Goal: Information Seeking & Learning: Check status

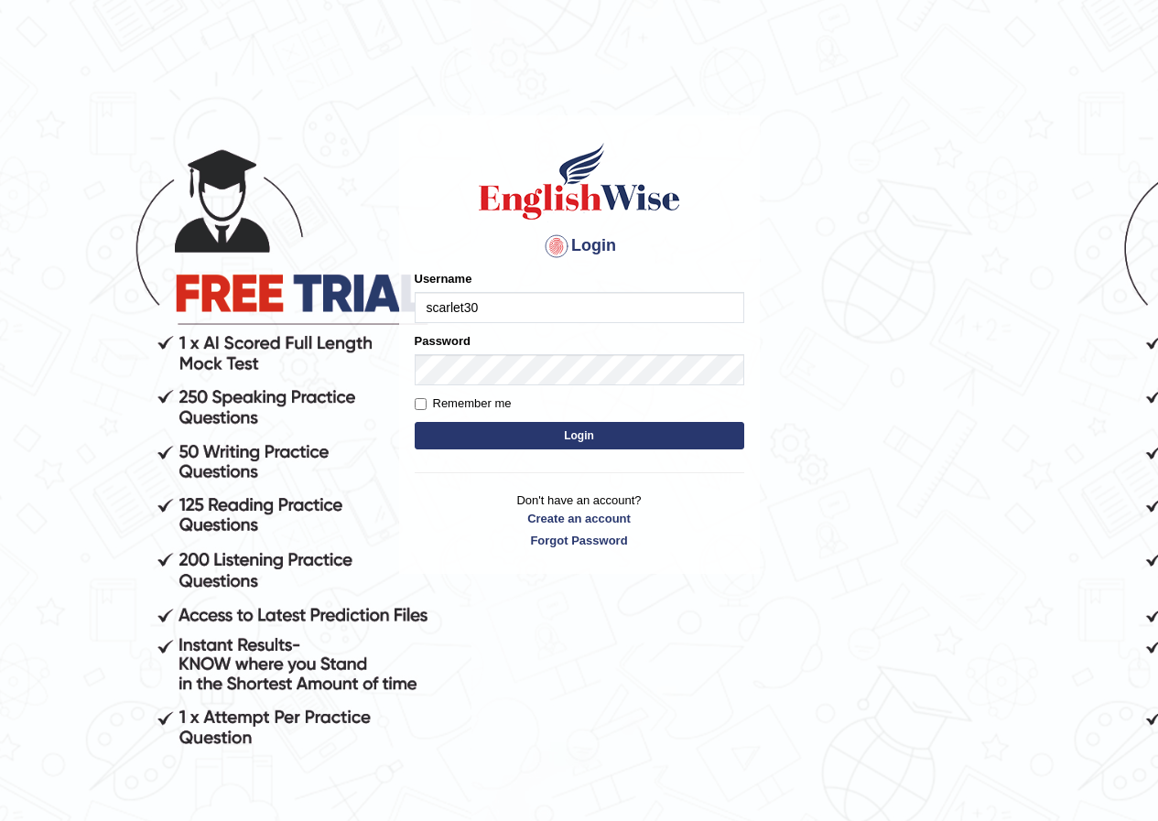
type input "scarlet30"
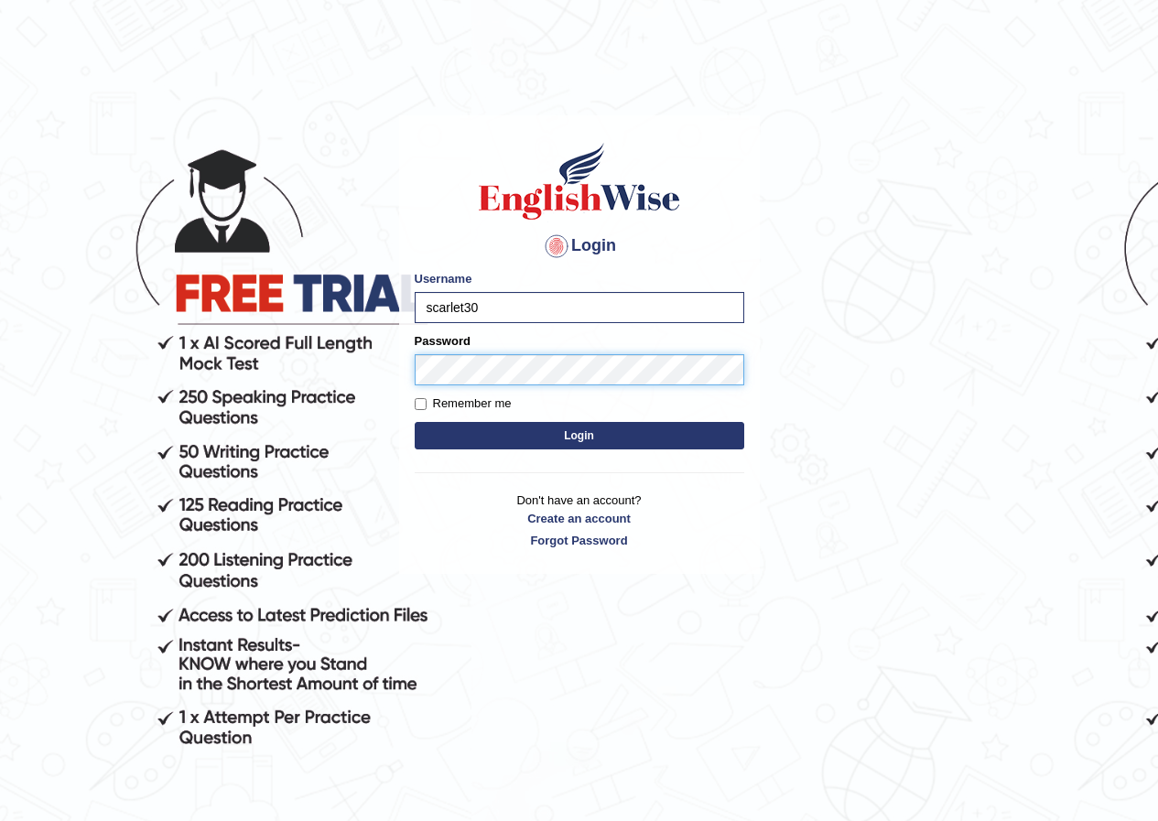
click at [415, 422] on button "Login" at bounding box center [580, 435] width 330 height 27
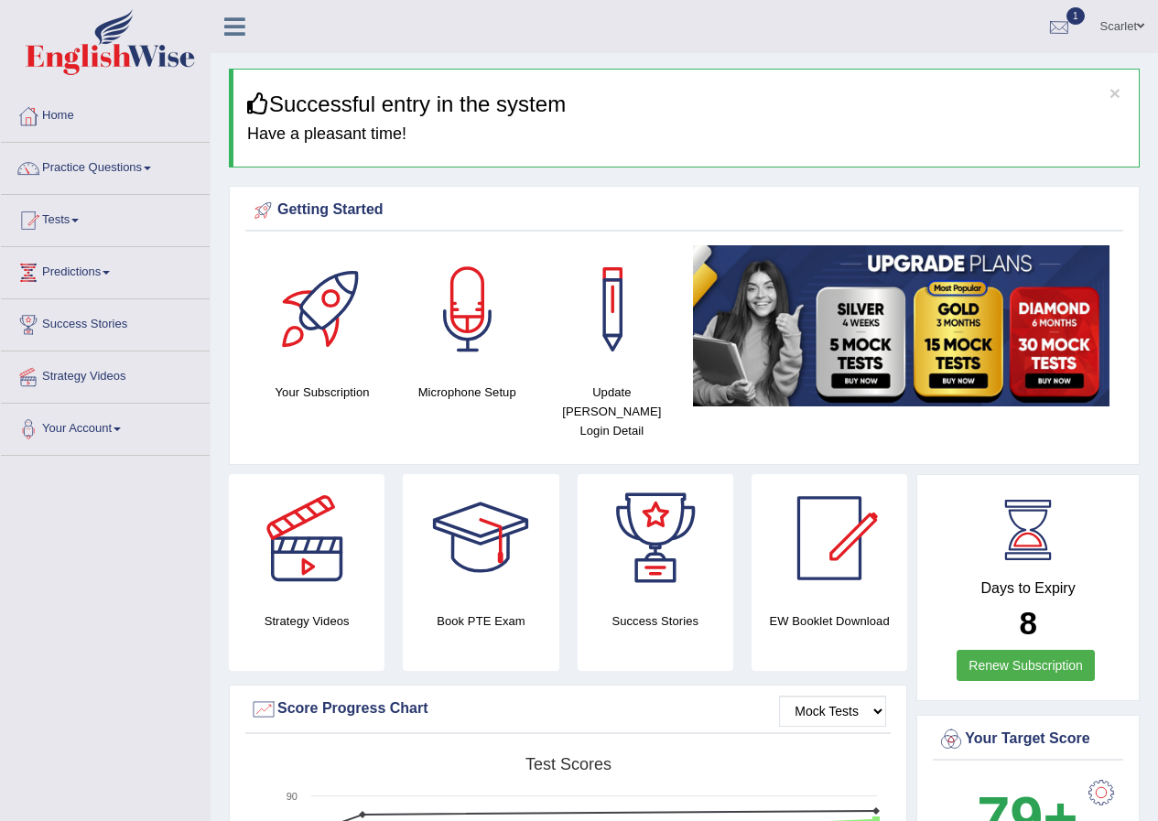
click at [1059, 23] on div at bounding box center [1059, 27] width 27 height 27
click at [883, 86] on span "Exam evaluated" at bounding box center [949, 91] width 244 height 15
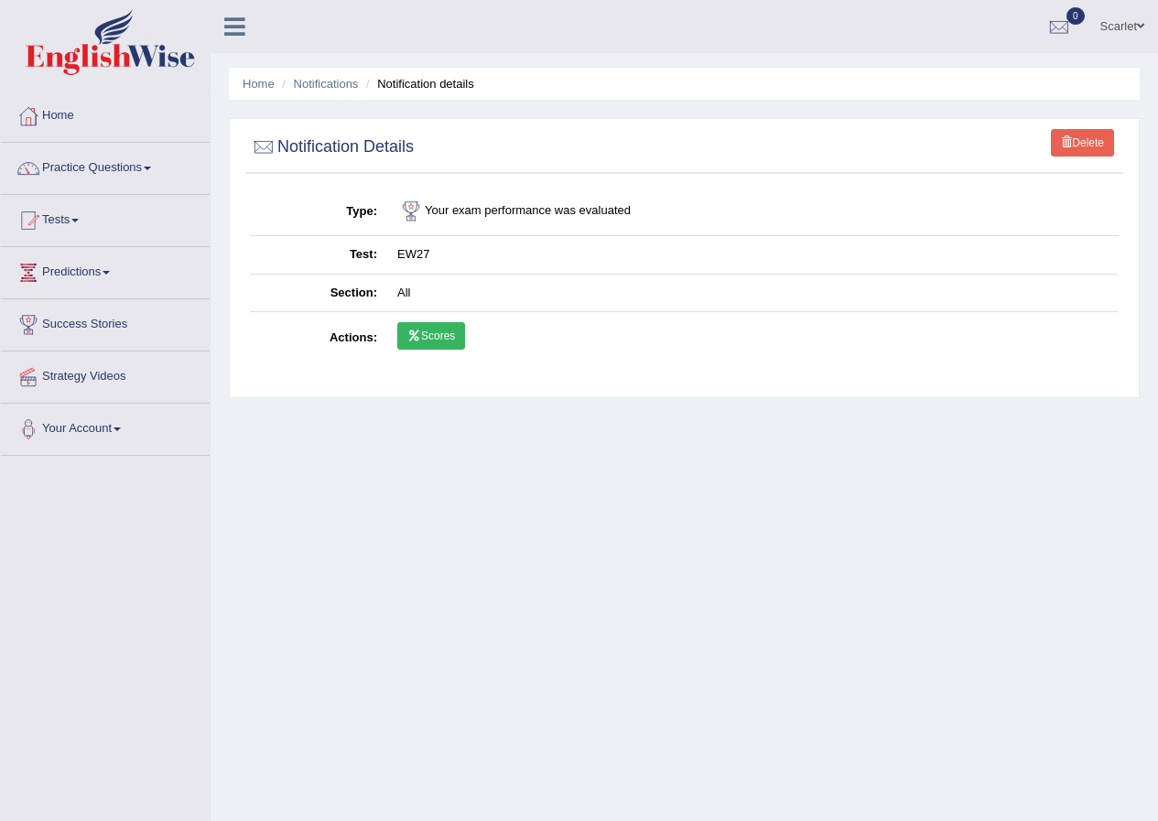
click at [423, 342] on link "Scores" at bounding box center [431, 335] width 68 height 27
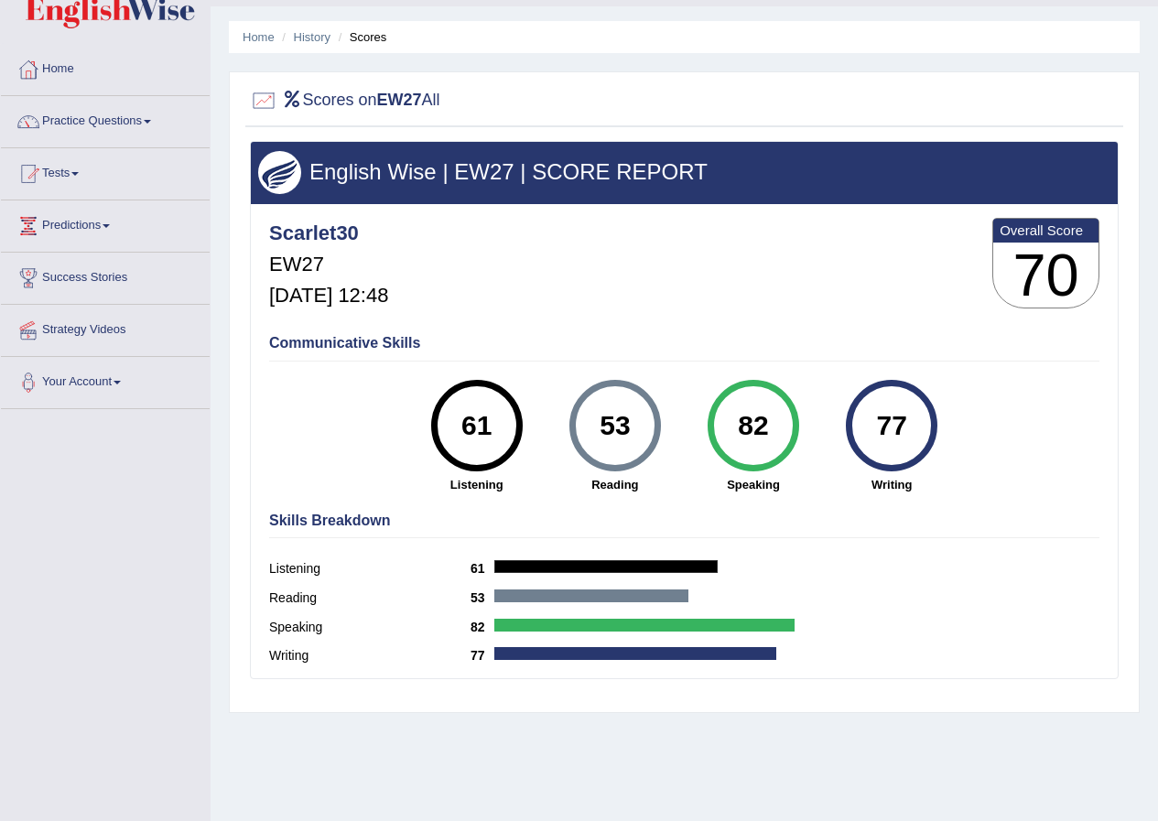
scroll to position [92, 0]
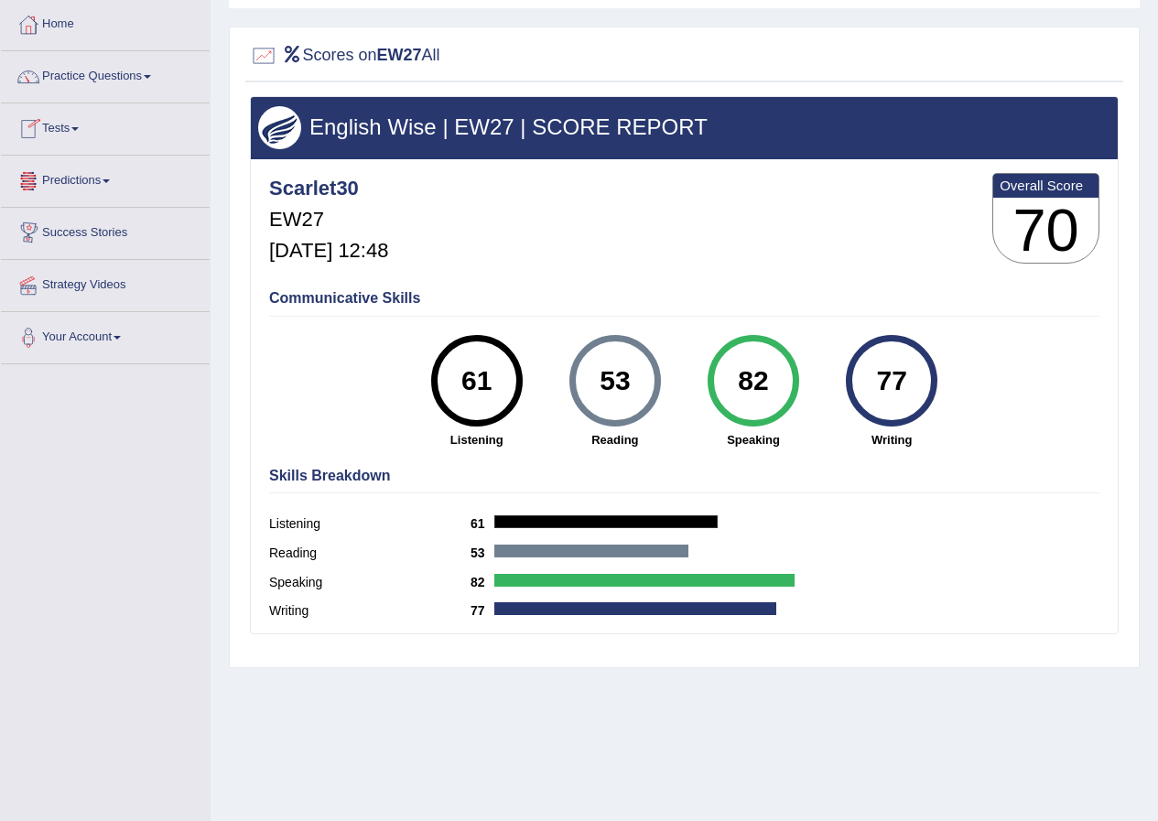
click at [83, 135] on link "Tests" at bounding box center [105, 126] width 209 height 46
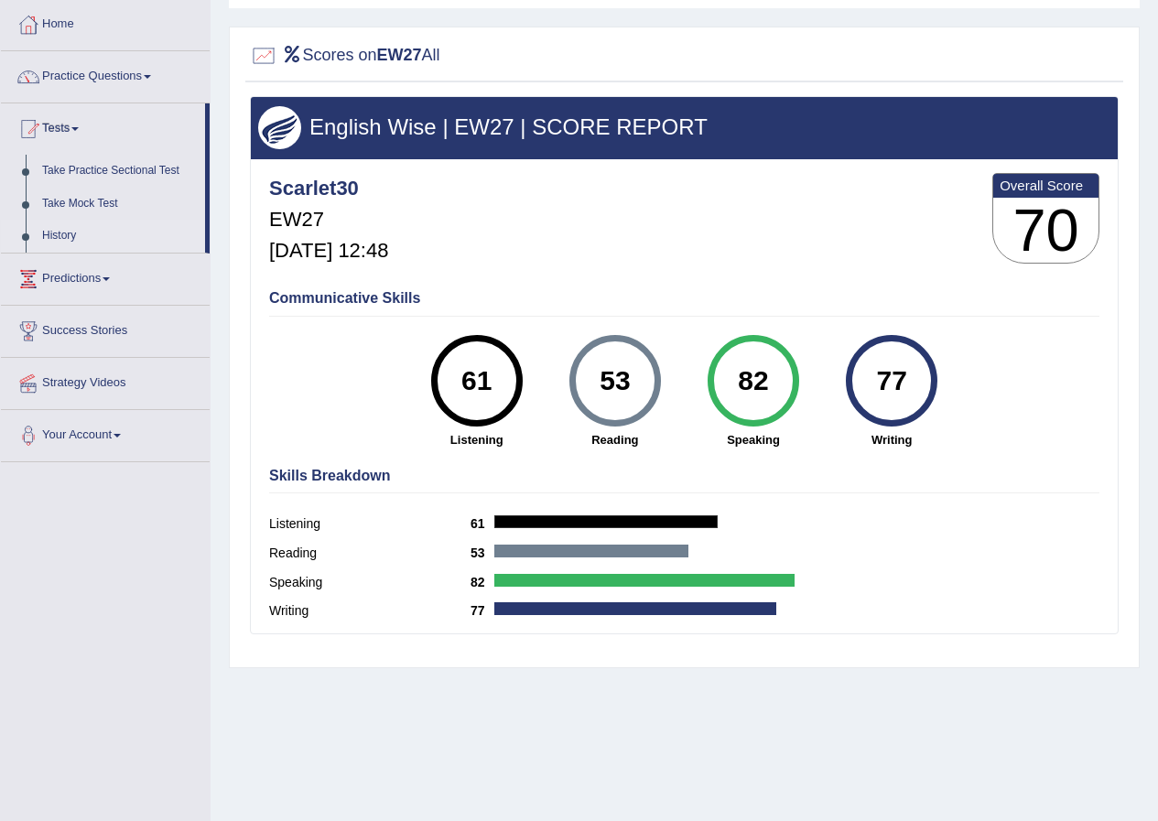
click at [55, 235] on link "History" at bounding box center [119, 236] width 171 height 33
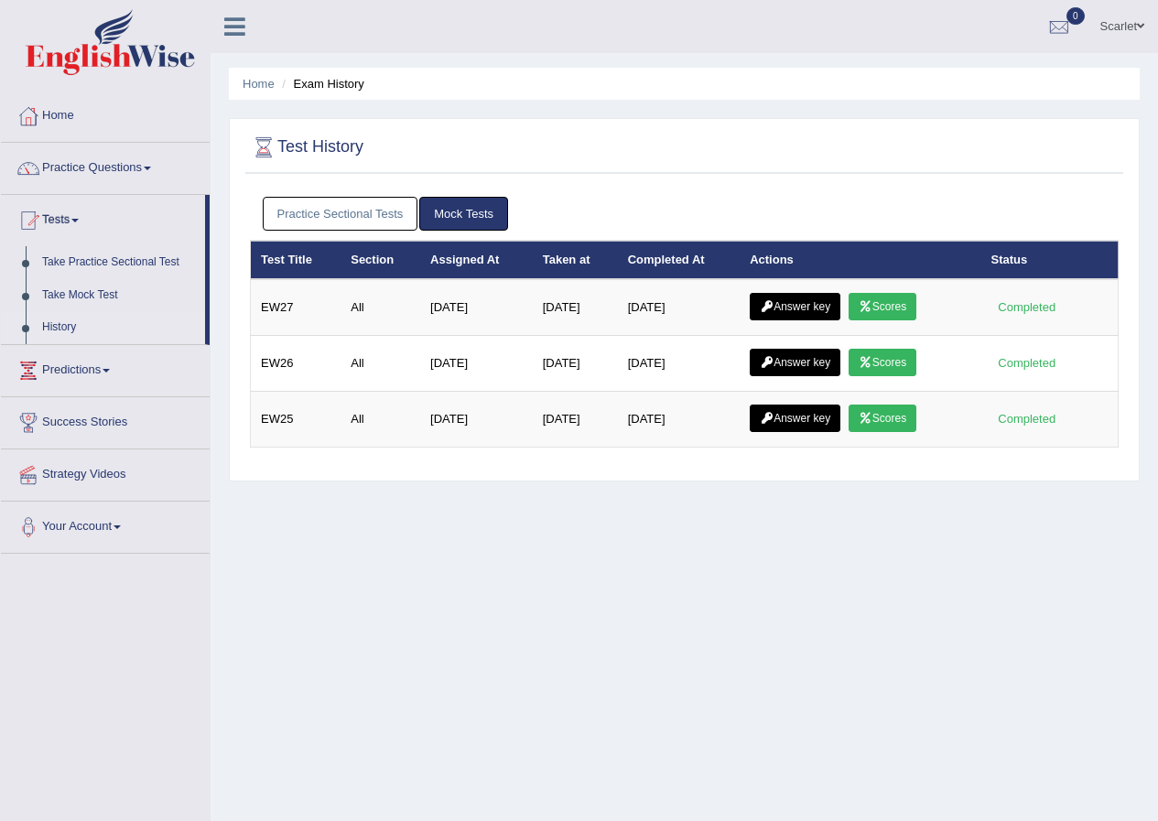
click at [774, 307] on icon at bounding box center [767, 306] width 14 height 11
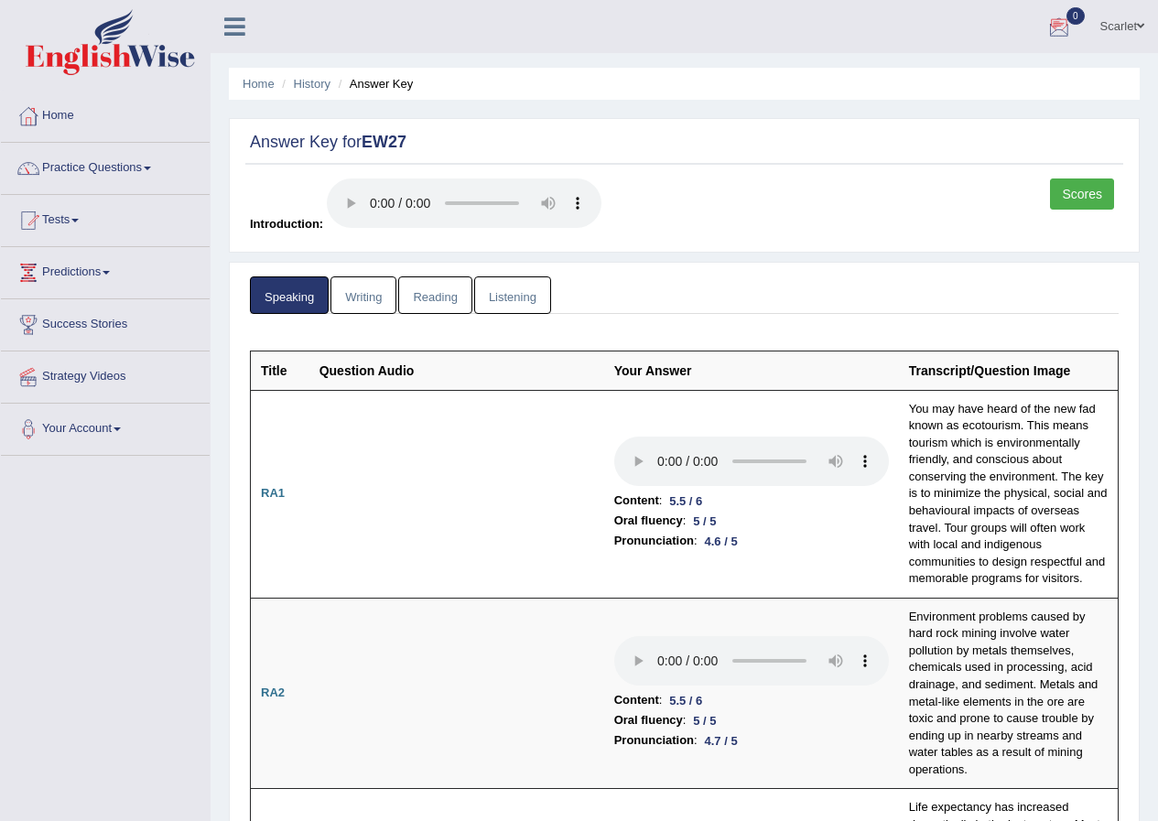
click at [427, 301] on link "Reading" at bounding box center [434, 296] width 73 height 38
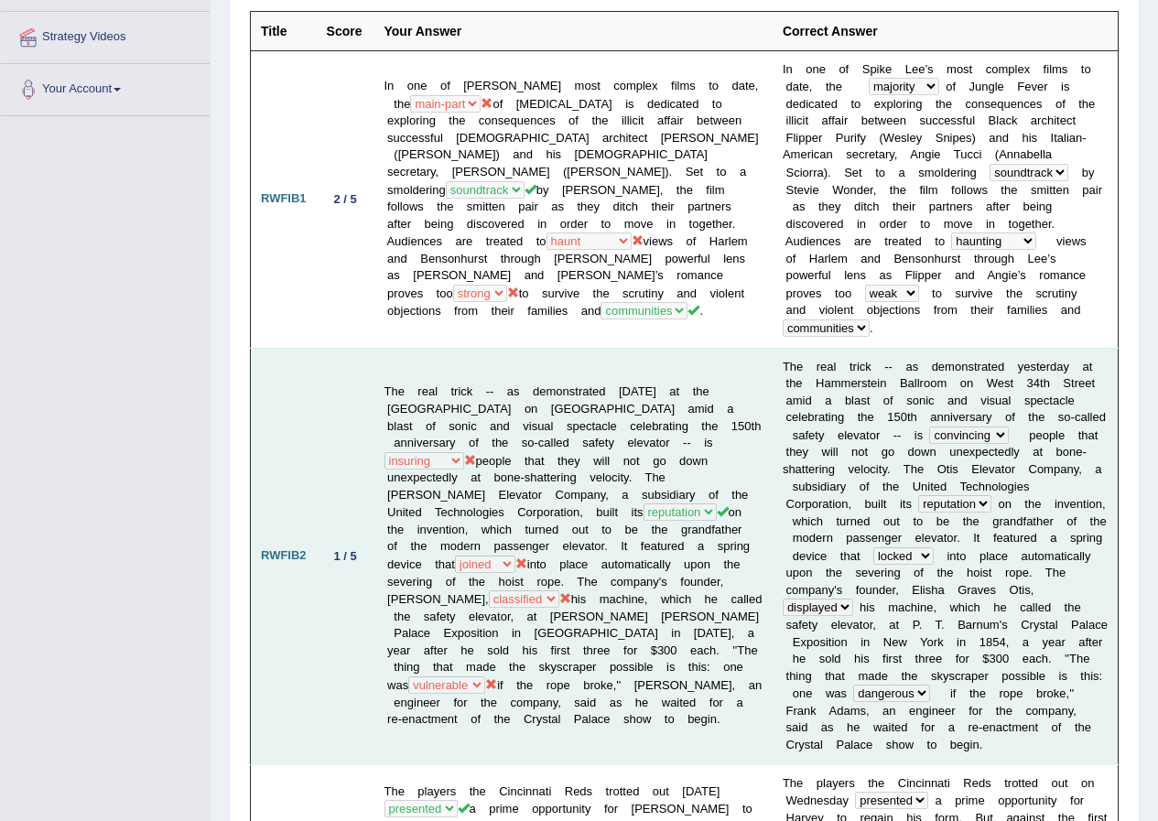
scroll to position [366, 0]
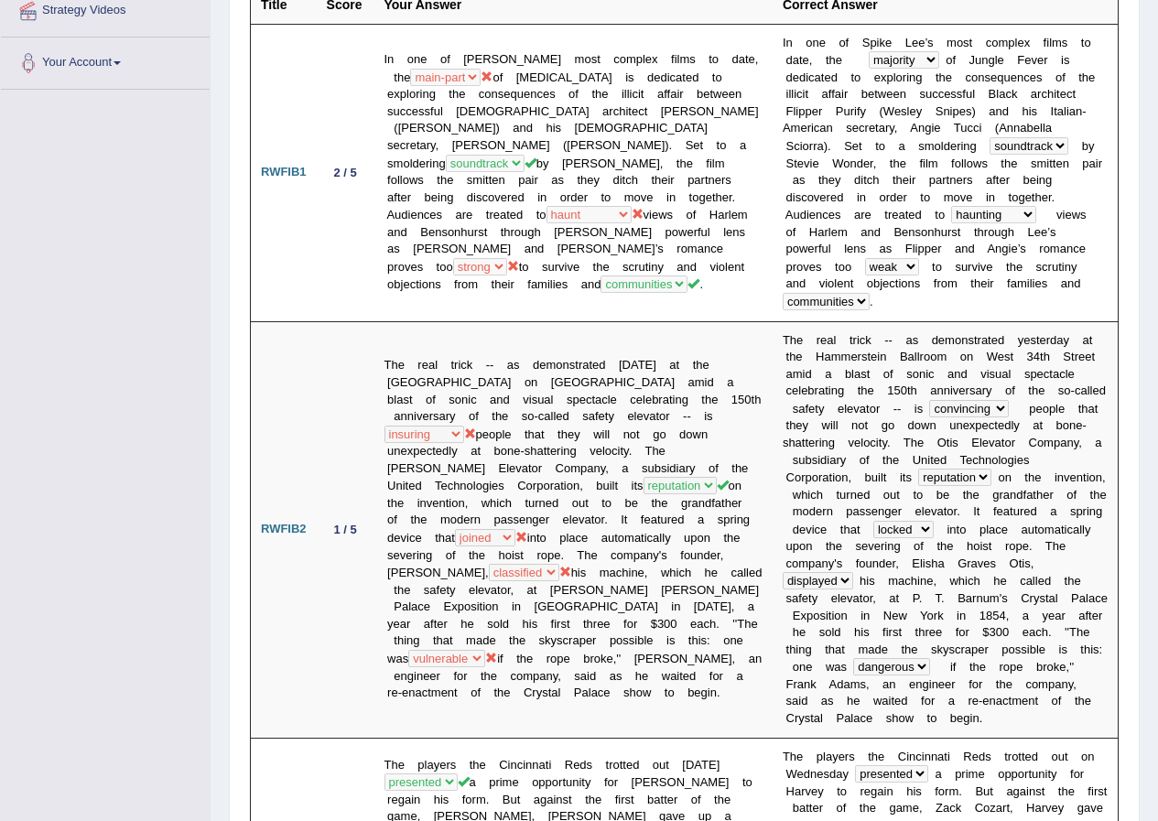
drag, startPoint x: 8, startPoint y: 331, endPoint x: 111, endPoint y: 297, distance: 108.0
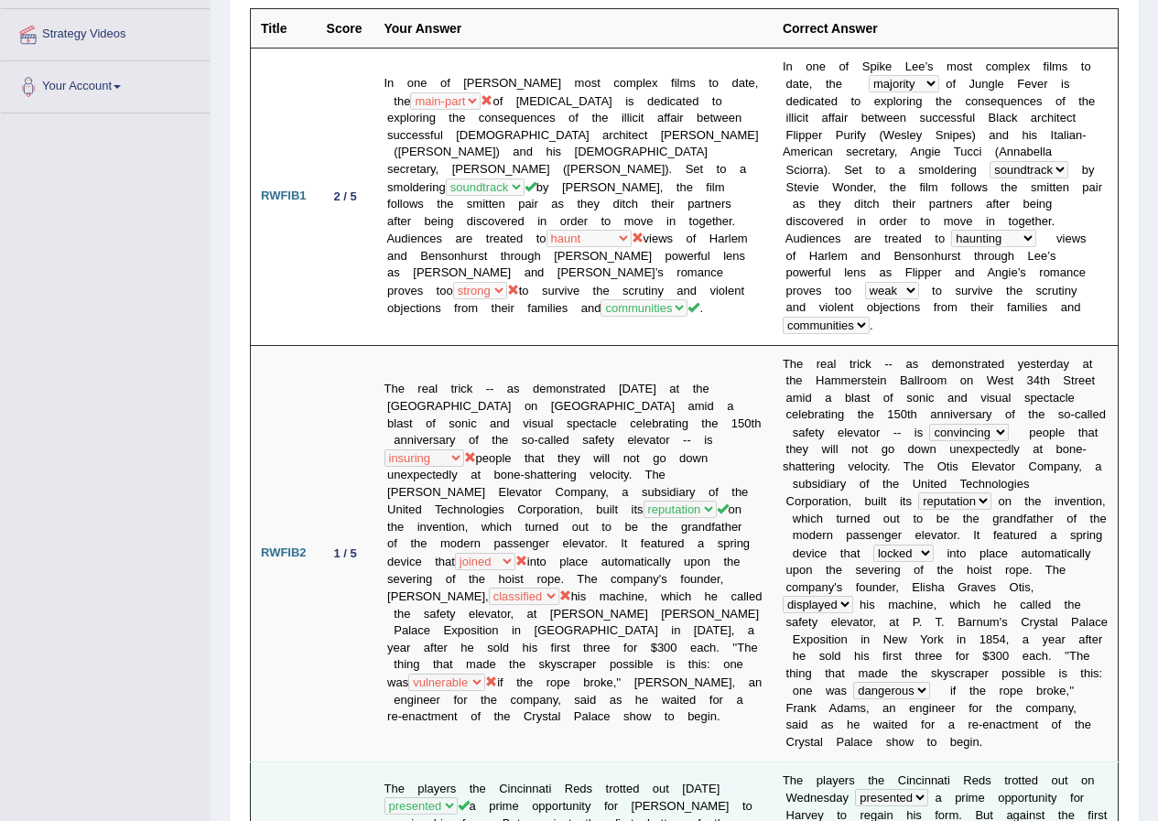
scroll to position [0, 0]
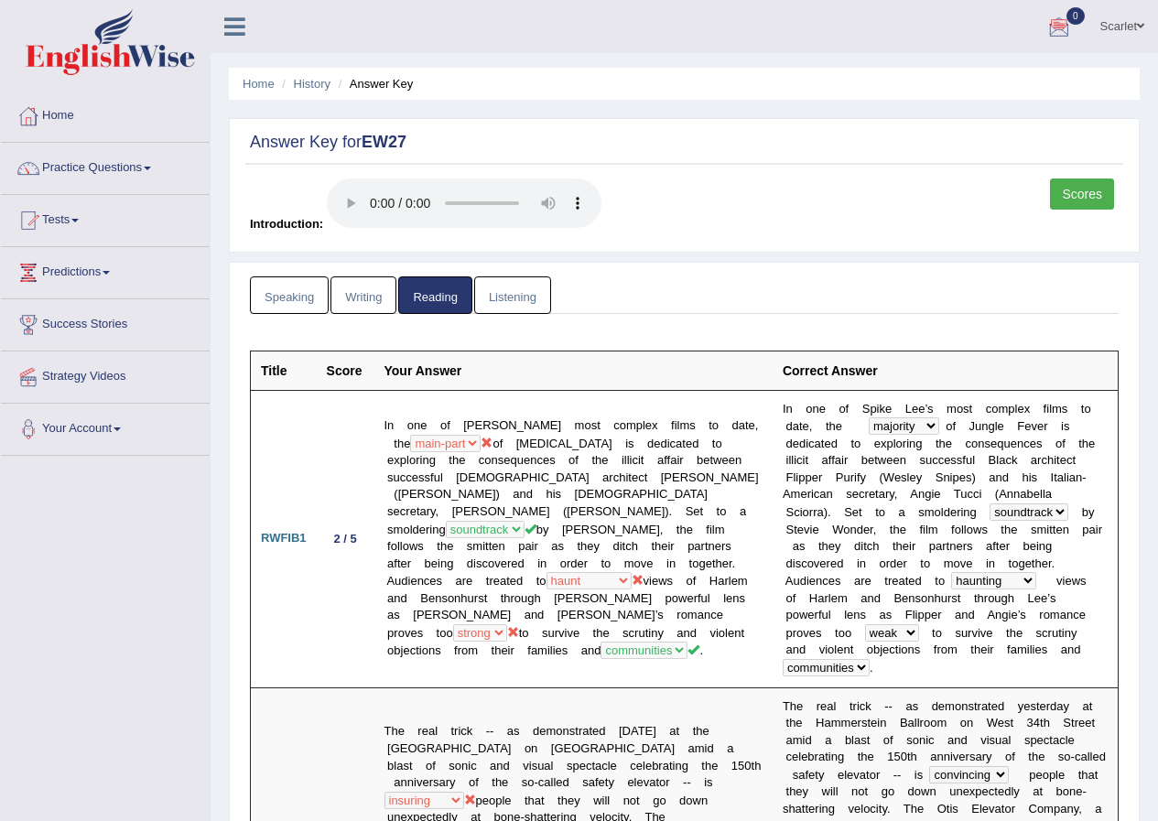
click at [518, 303] on link "Listening" at bounding box center [512, 296] width 77 height 38
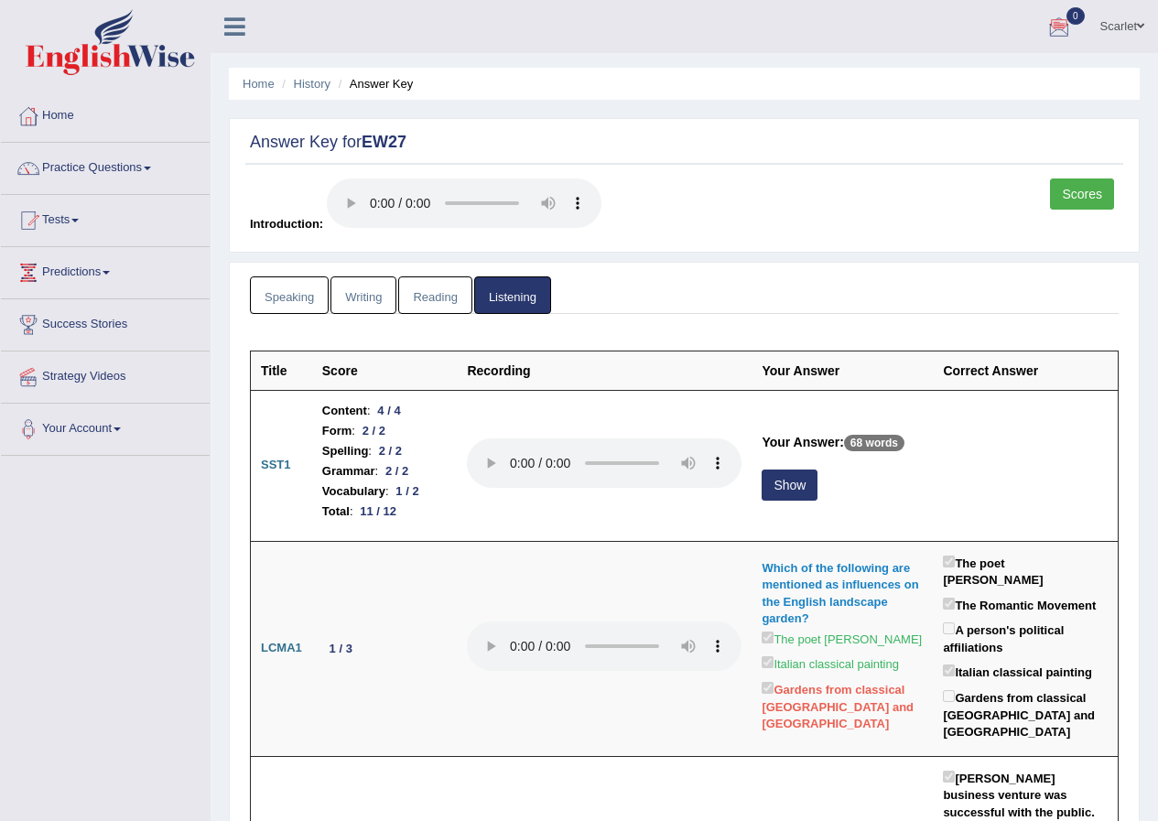
click at [1076, 196] on link "Scores" at bounding box center [1082, 194] width 64 height 31
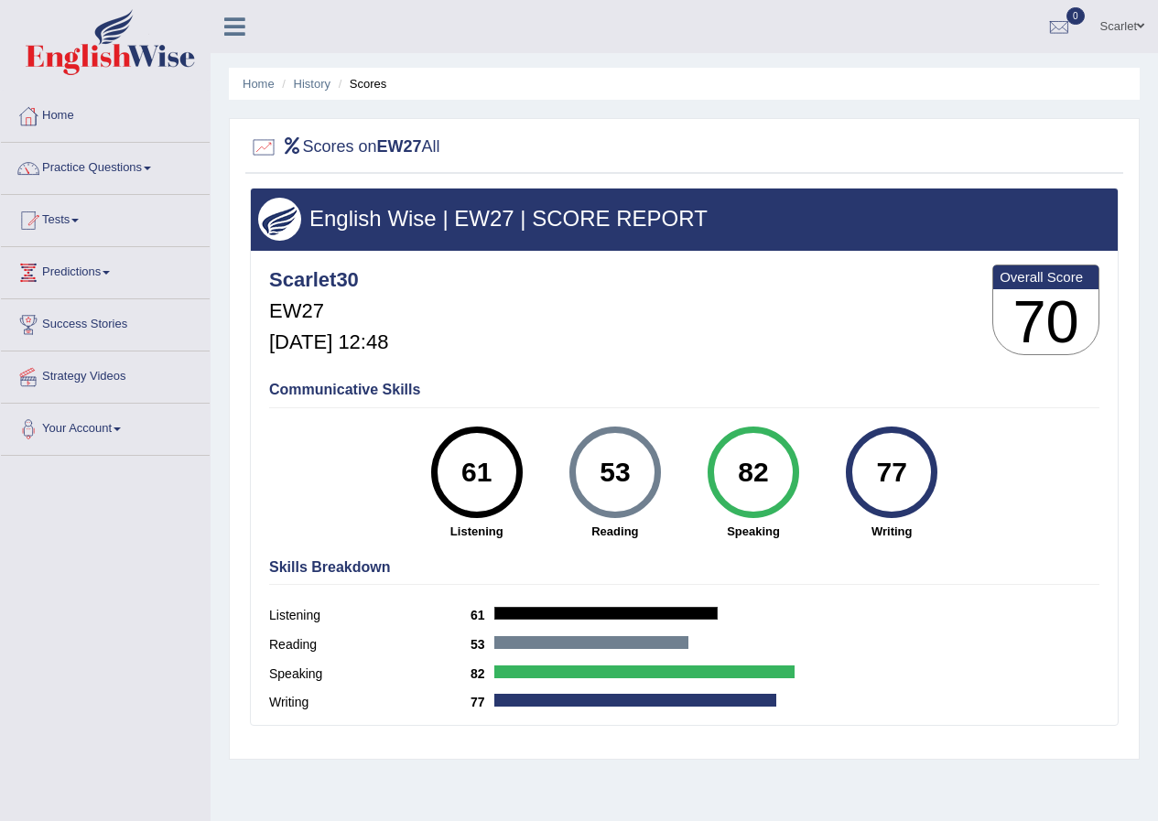
click at [1123, 23] on link "Scarlet" at bounding box center [1122, 24] width 71 height 48
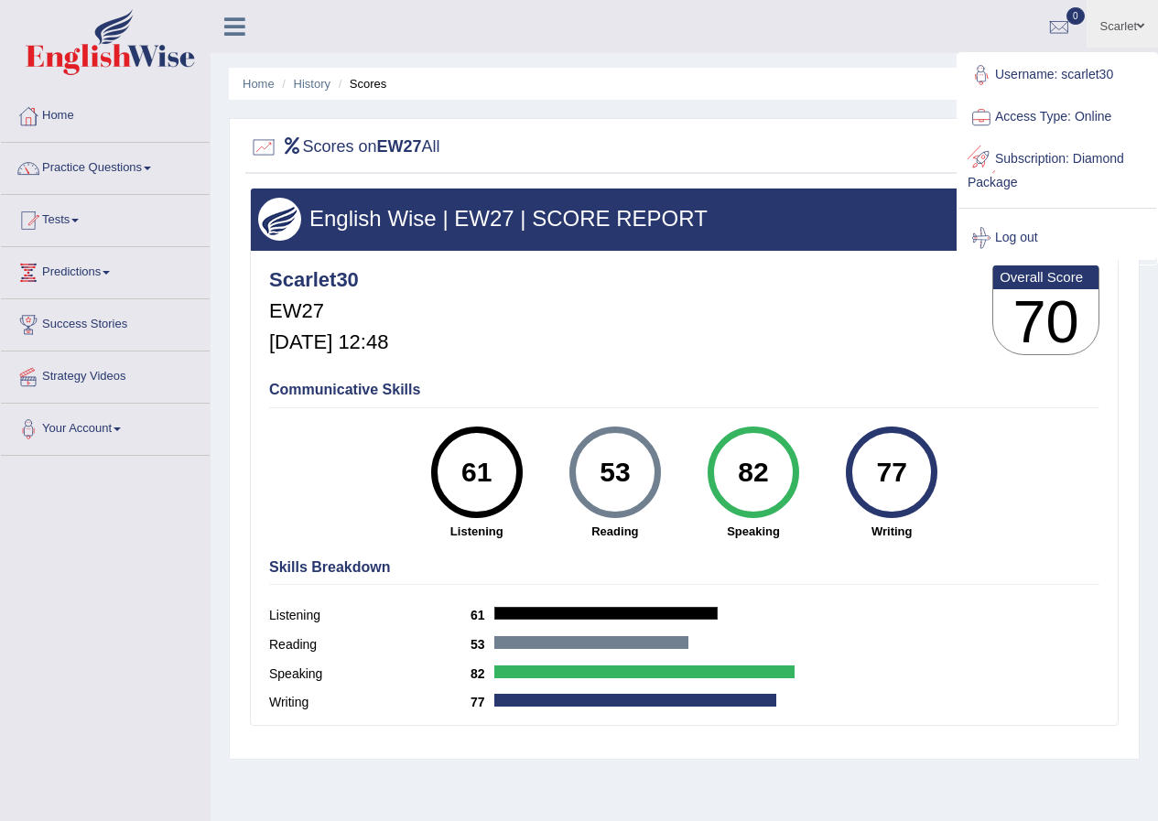
click at [612, 338] on div "Scarlet30 EW27 Aug 30, 2025, 12:48 Overall Score 70" at bounding box center [685, 314] width 840 height 109
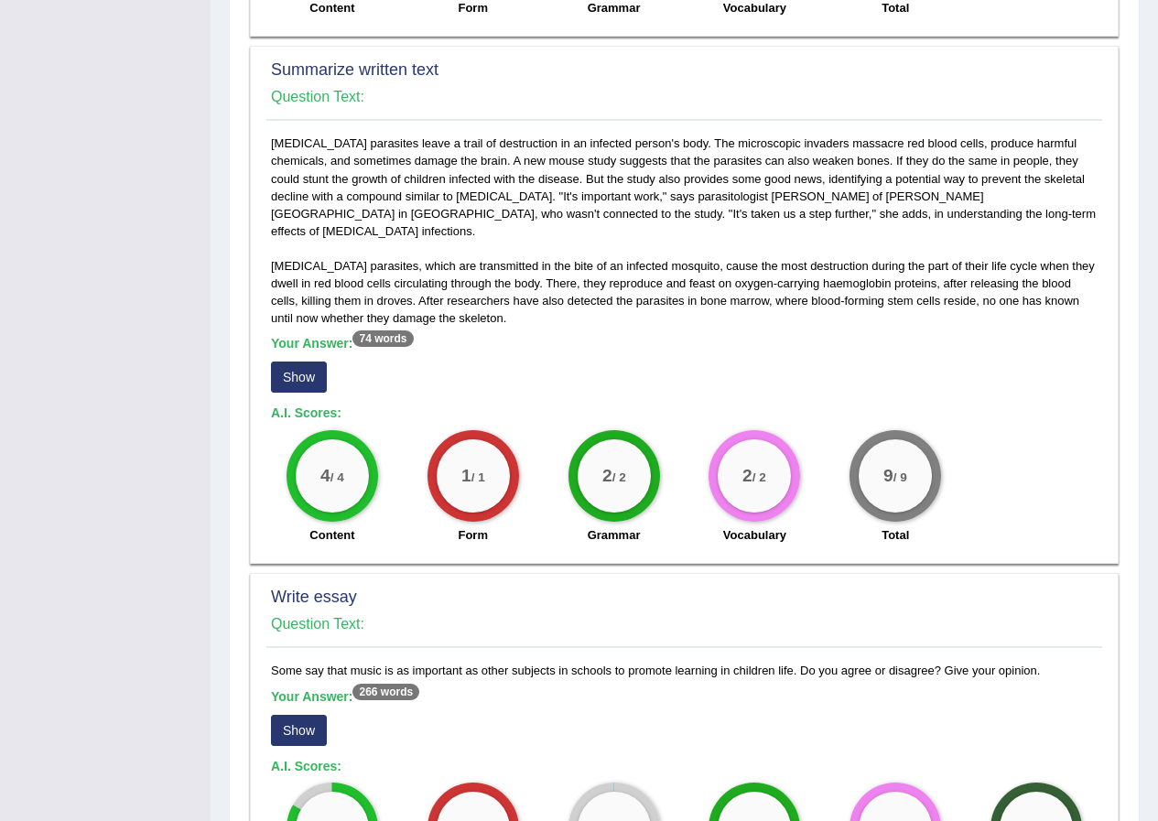
scroll to position [1112, 0]
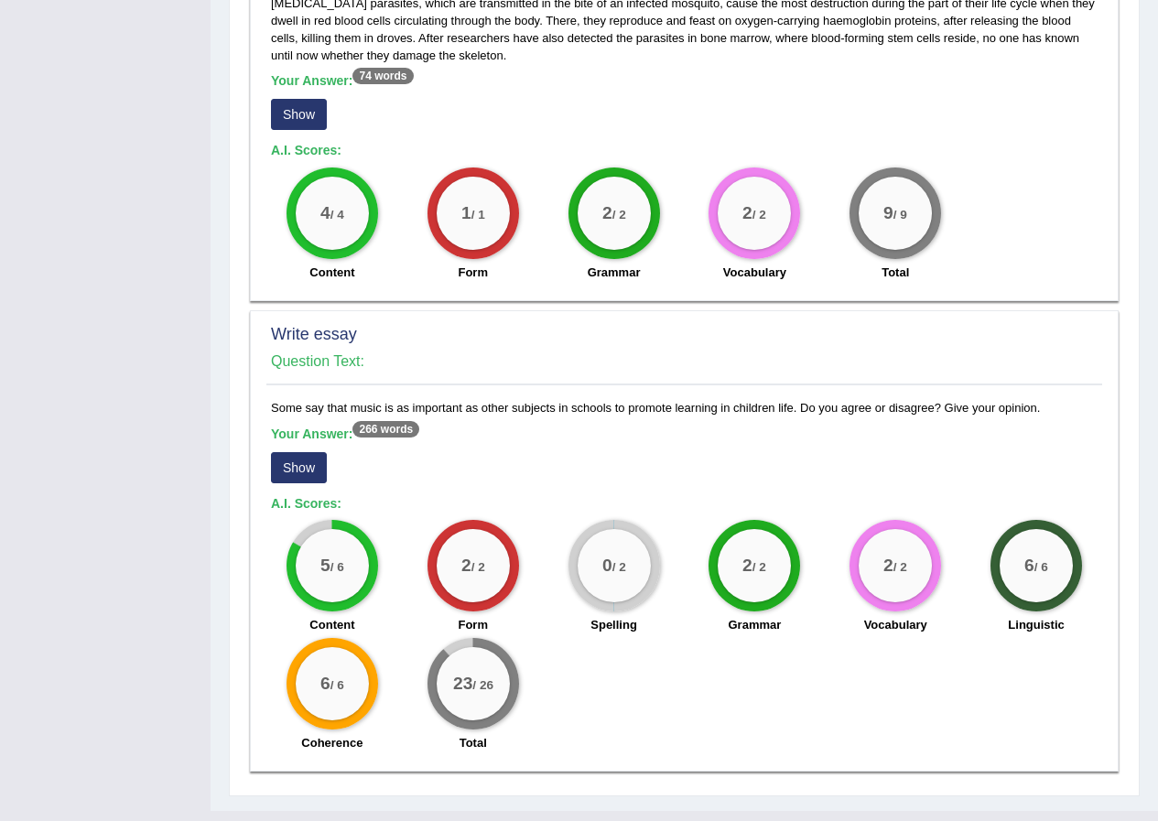
click at [291, 427] on div "Your Answer: 266 words Show" at bounding box center [684, 457] width 827 height 61
click at [291, 452] on button "Show" at bounding box center [299, 467] width 56 height 31
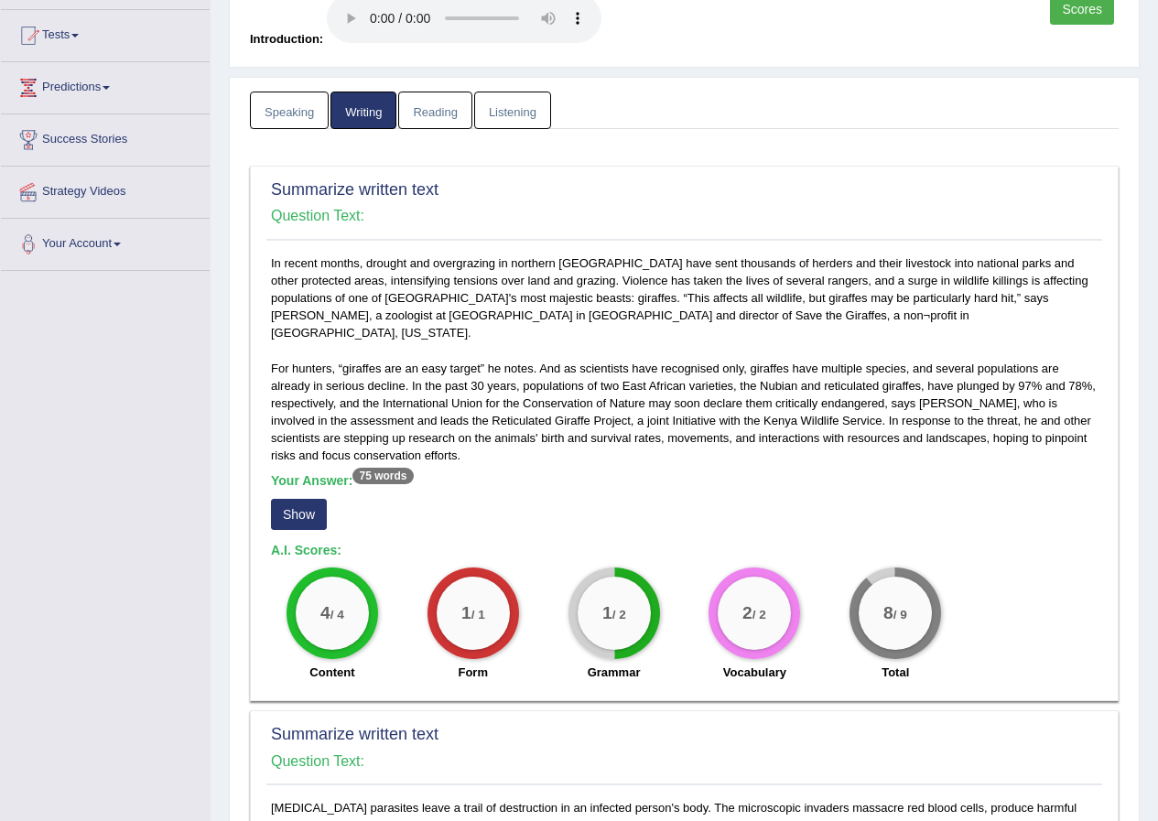
scroll to position [0, 0]
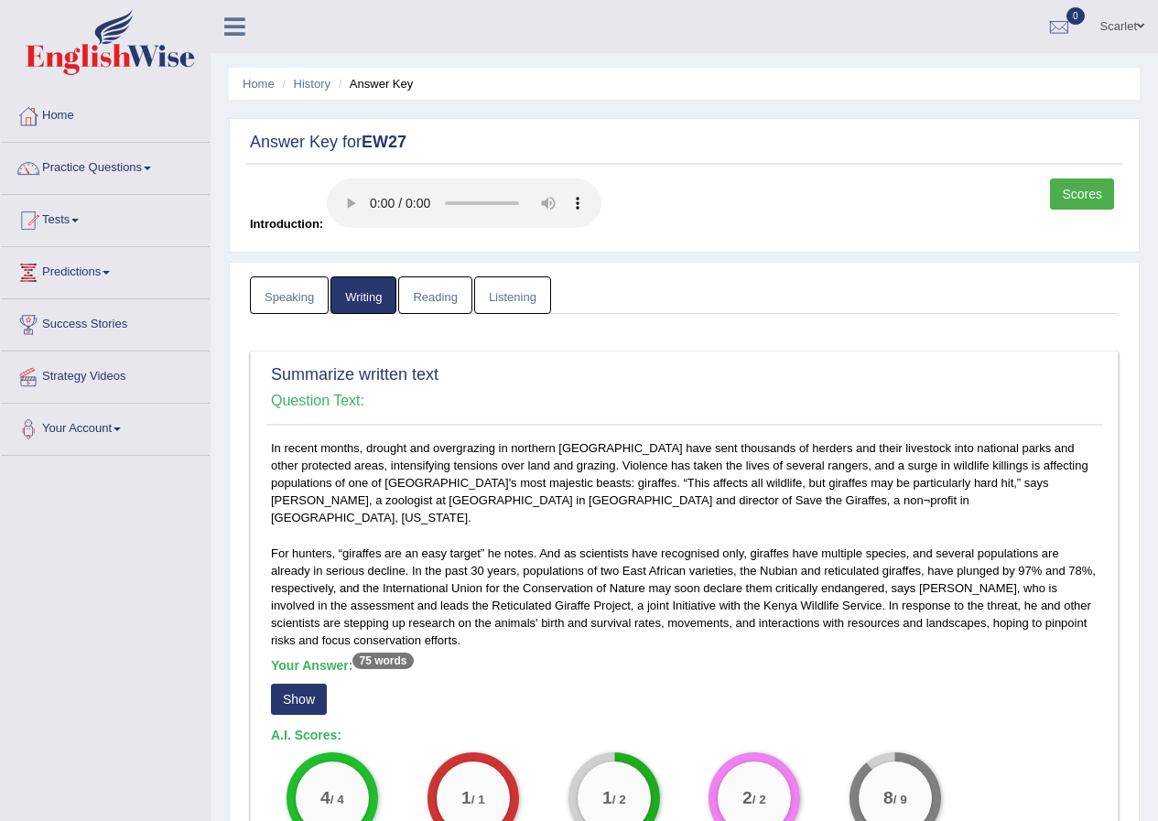
click at [1123, 20] on link "Scarlet" at bounding box center [1122, 24] width 71 height 48
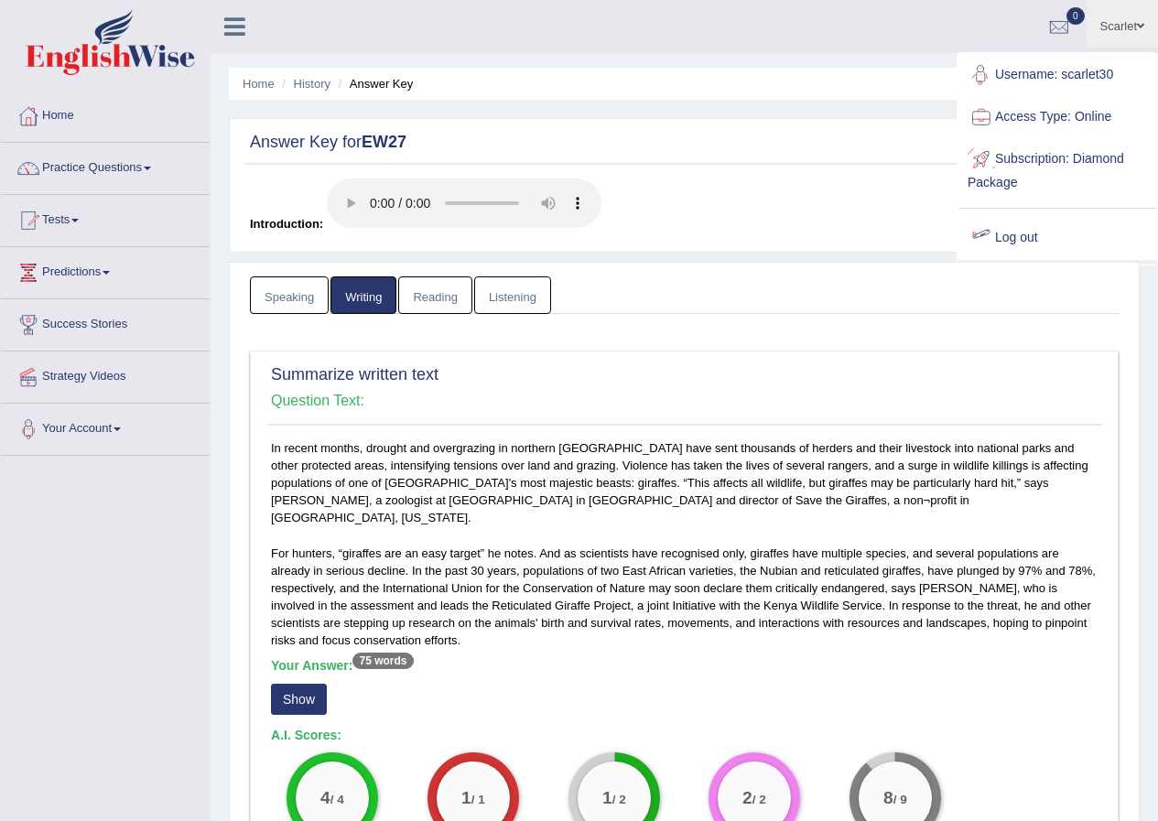
click at [1006, 243] on link "Log out" at bounding box center [1058, 238] width 198 height 42
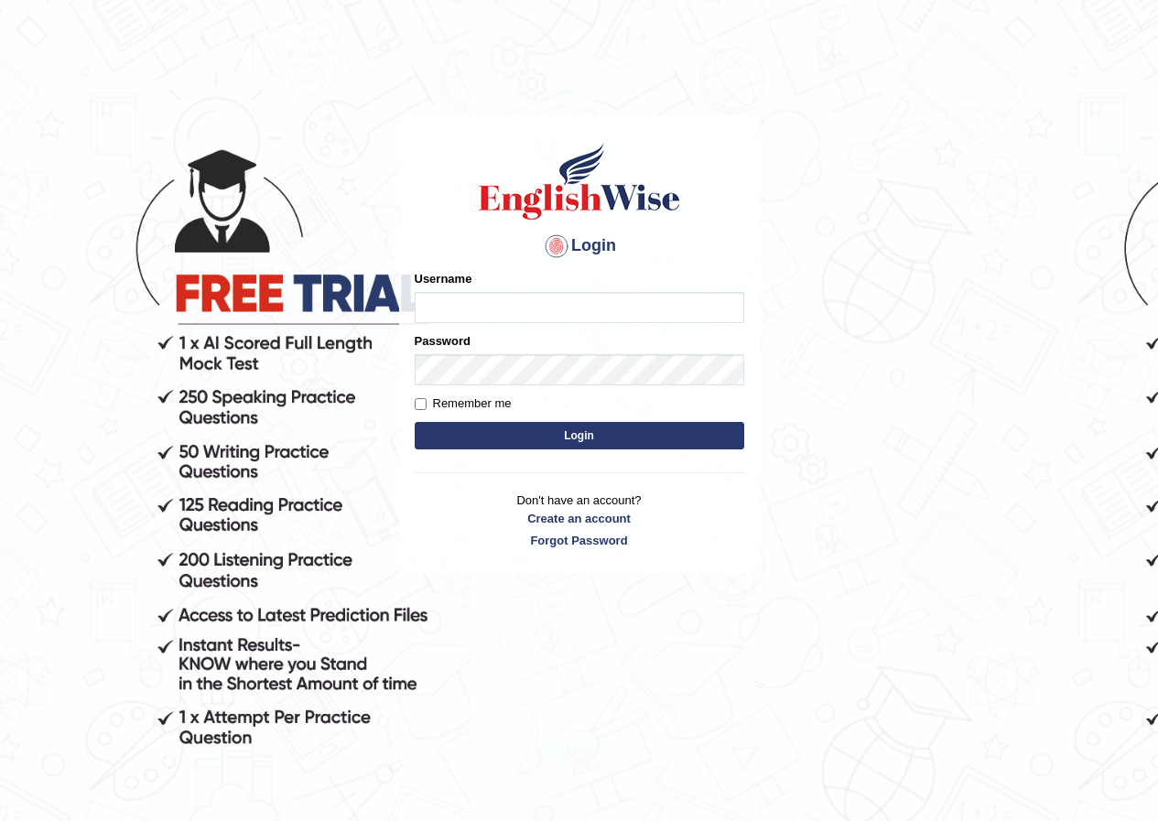
click at [461, 298] on input "Username" at bounding box center [580, 307] width 330 height 31
click at [461, 312] on input "Username" at bounding box center [580, 307] width 330 height 31
click at [466, 308] on input "Username" at bounding box center [580, 307] width 330 height 31
type input "scarlet30"
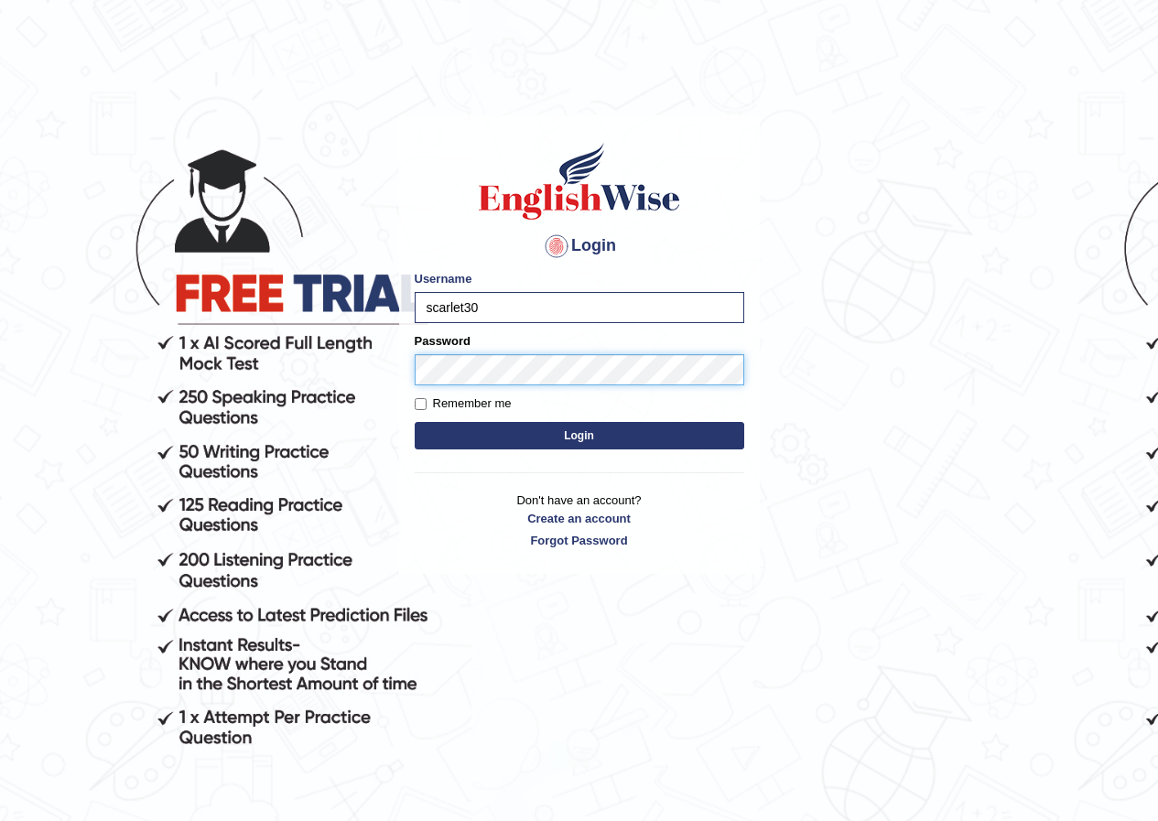
click at [415, 422] on button "Login" at bounding box center [580, 435] width 330 height 27
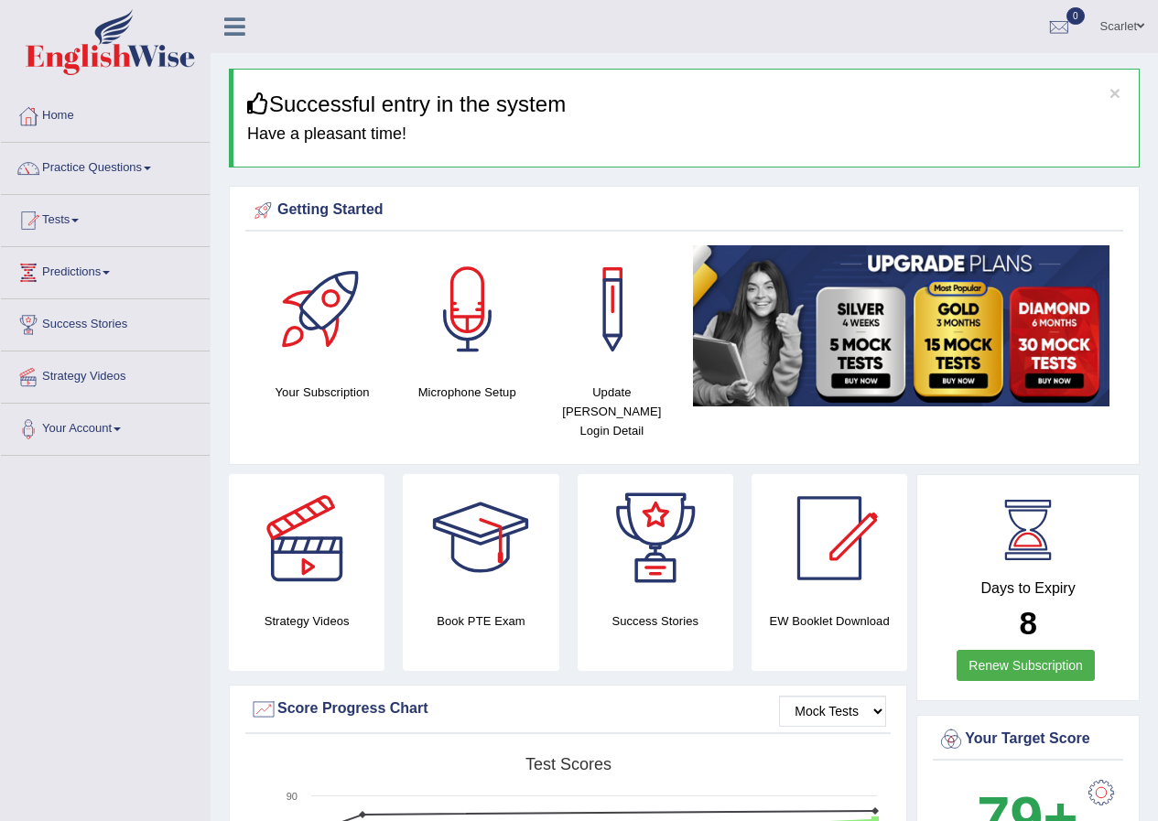
click at [1123, 29] on link "Scarlet" at bounding box center [1122, 24] width 71 height 48
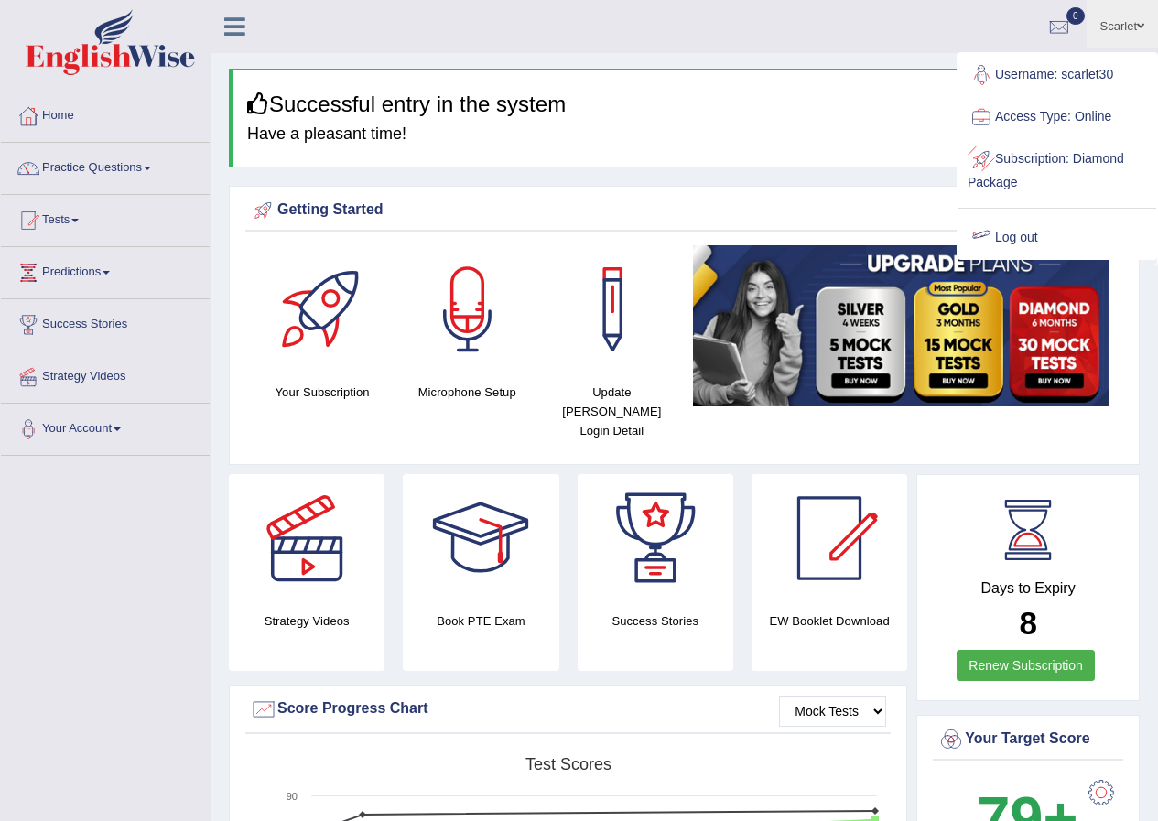
click at [1044, 243] on link "Log out" at bounding box center [1058, 238] width 198 height 42
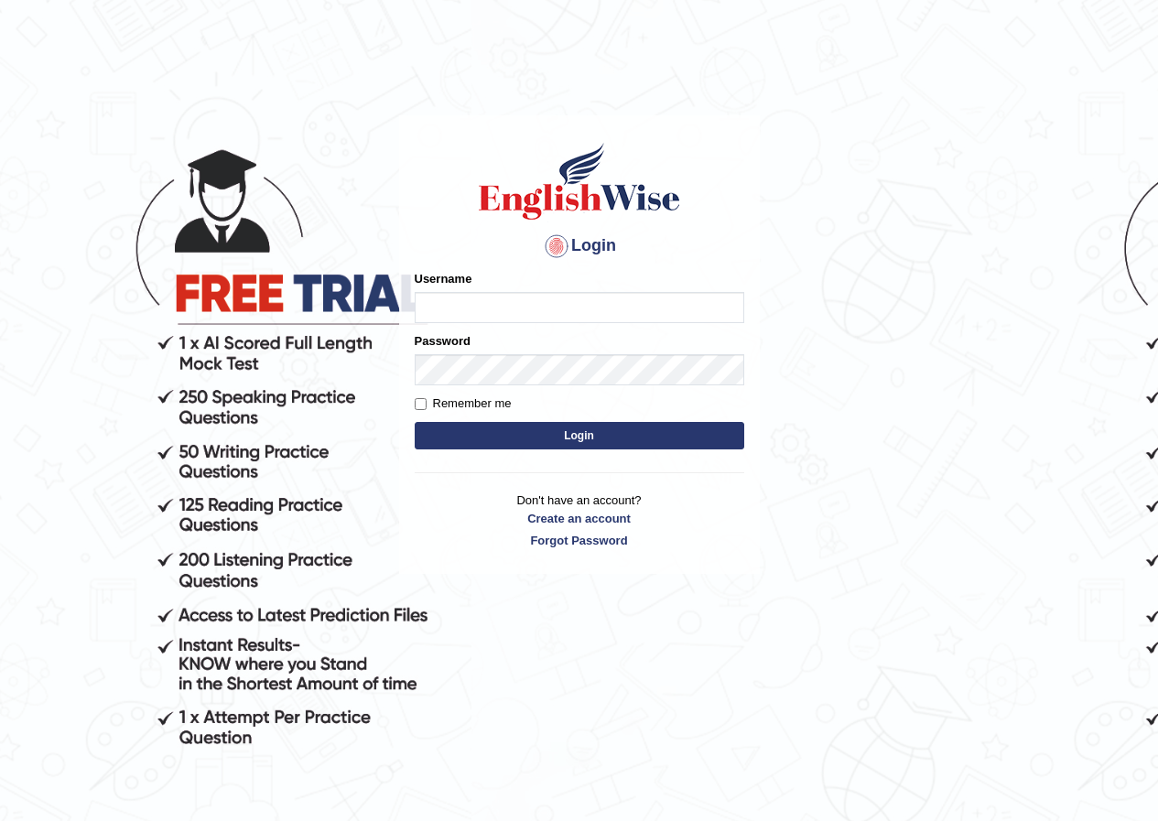
click at [471, 300] on input "Username" at bounding box center [580, 307] width 330 height 31
type input "scarlet30"
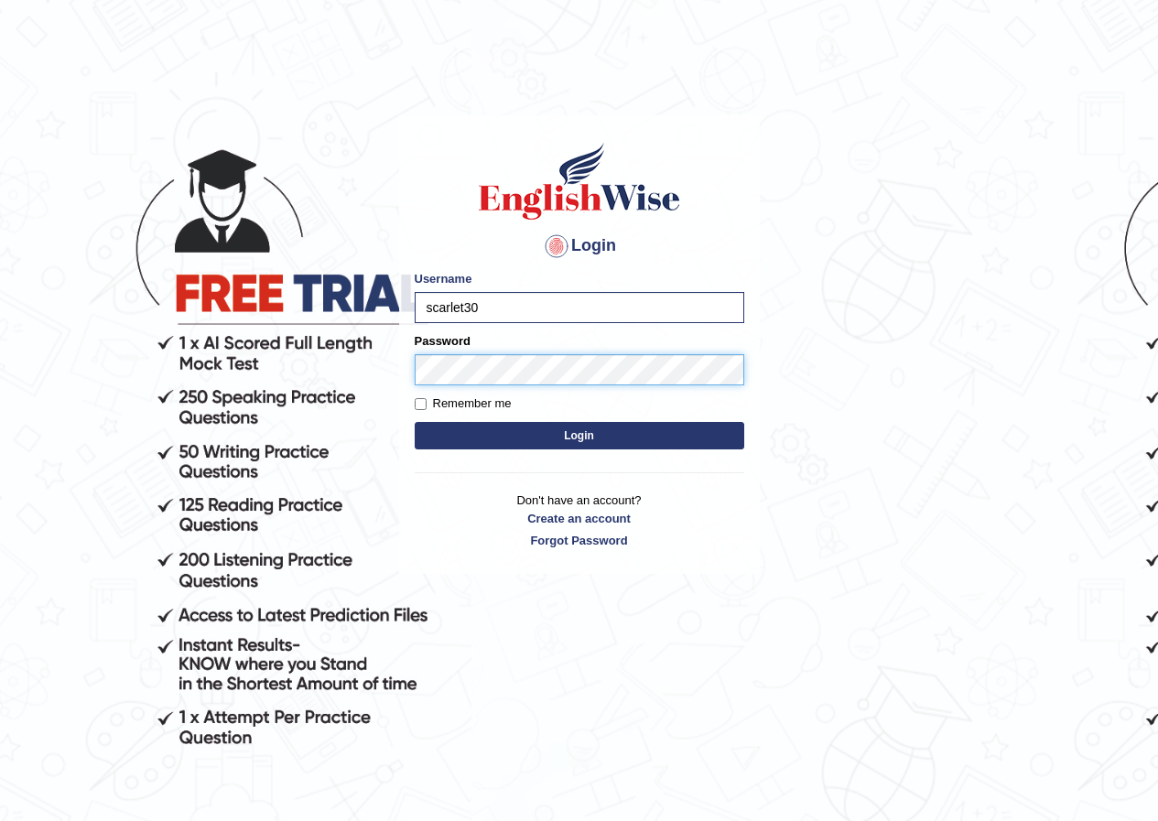
click at [415, 422] on button "Login" at bounding box center [580, 435] width 330 height 27
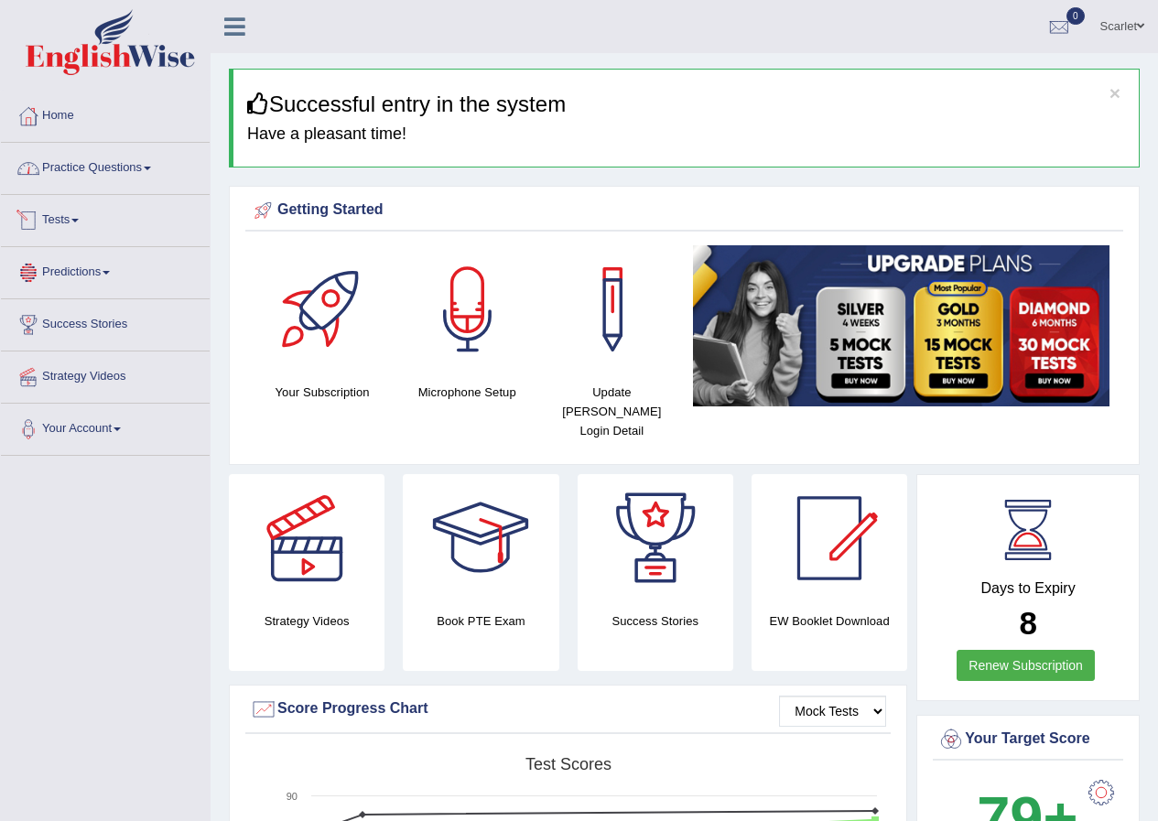
click at [67, 230] on link "Tests" at bounding box center [105, 218] width 209 height 46
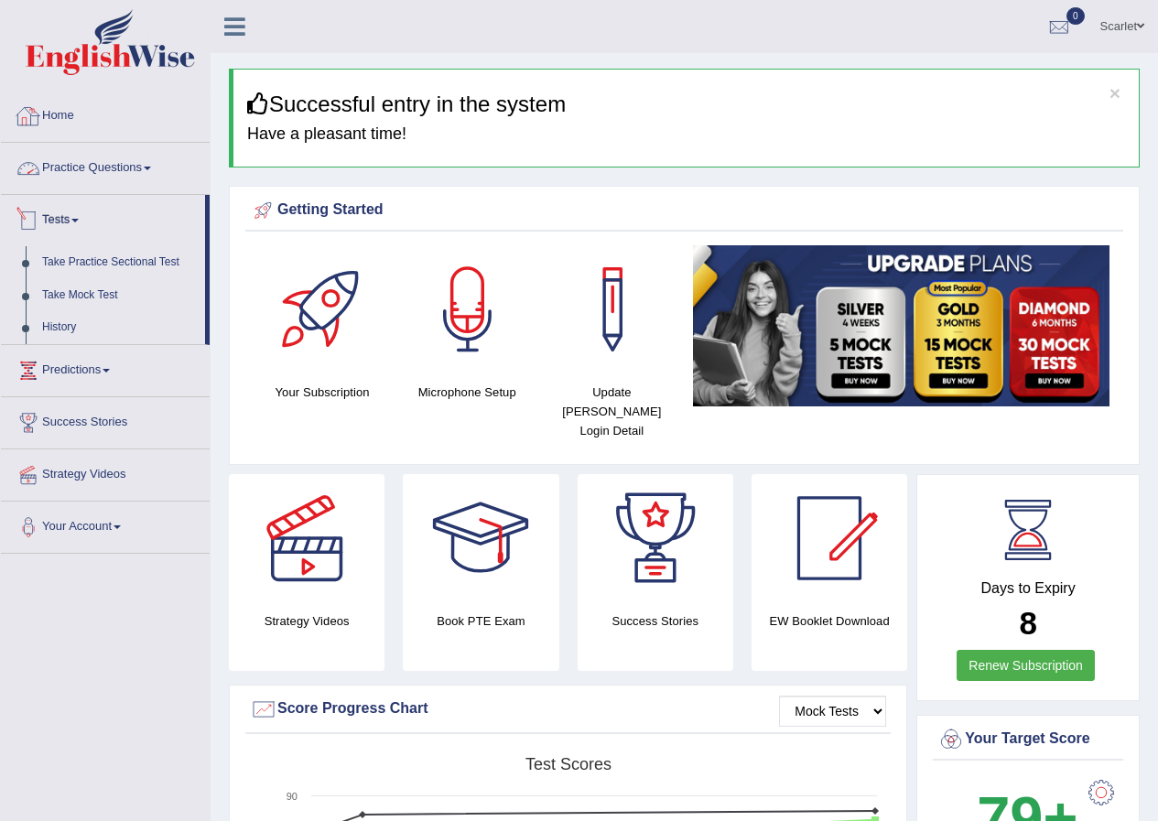
click at [76, 112] on link "Home" at bounding box center [105, 114] width 209 height 46
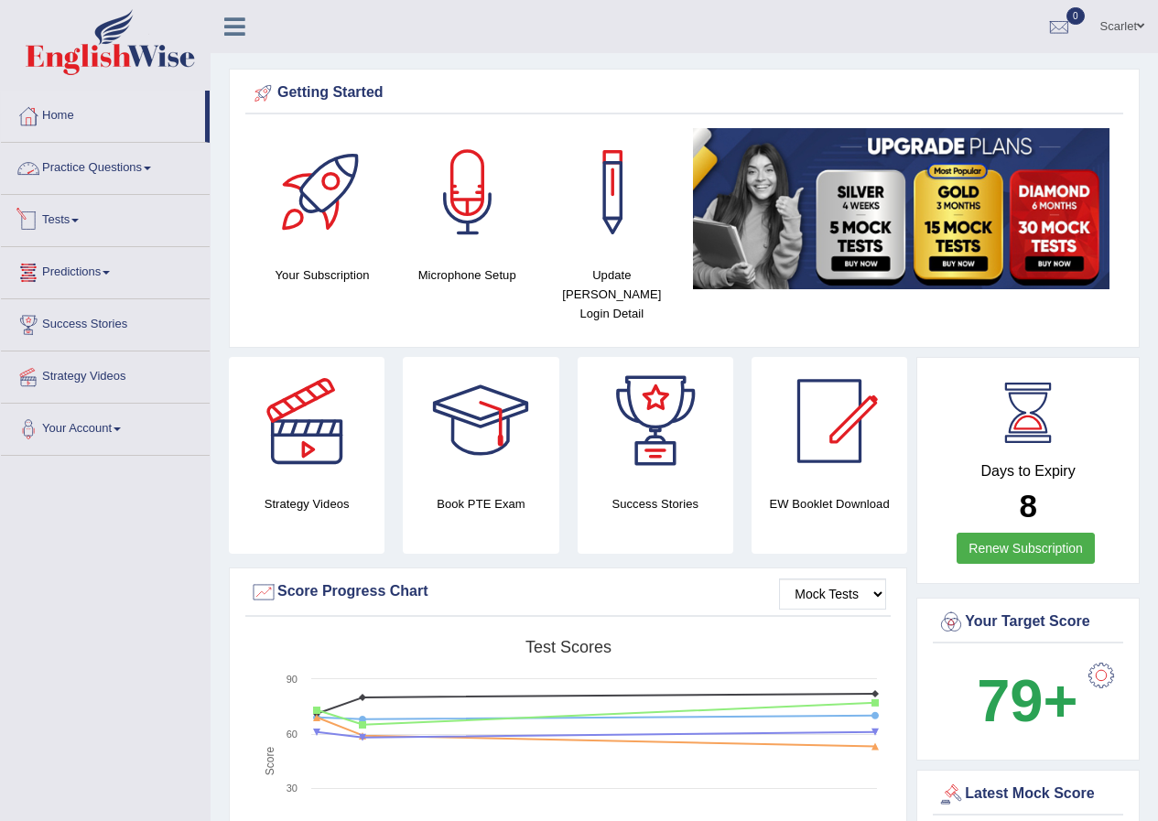
scroll to position [92, 0]
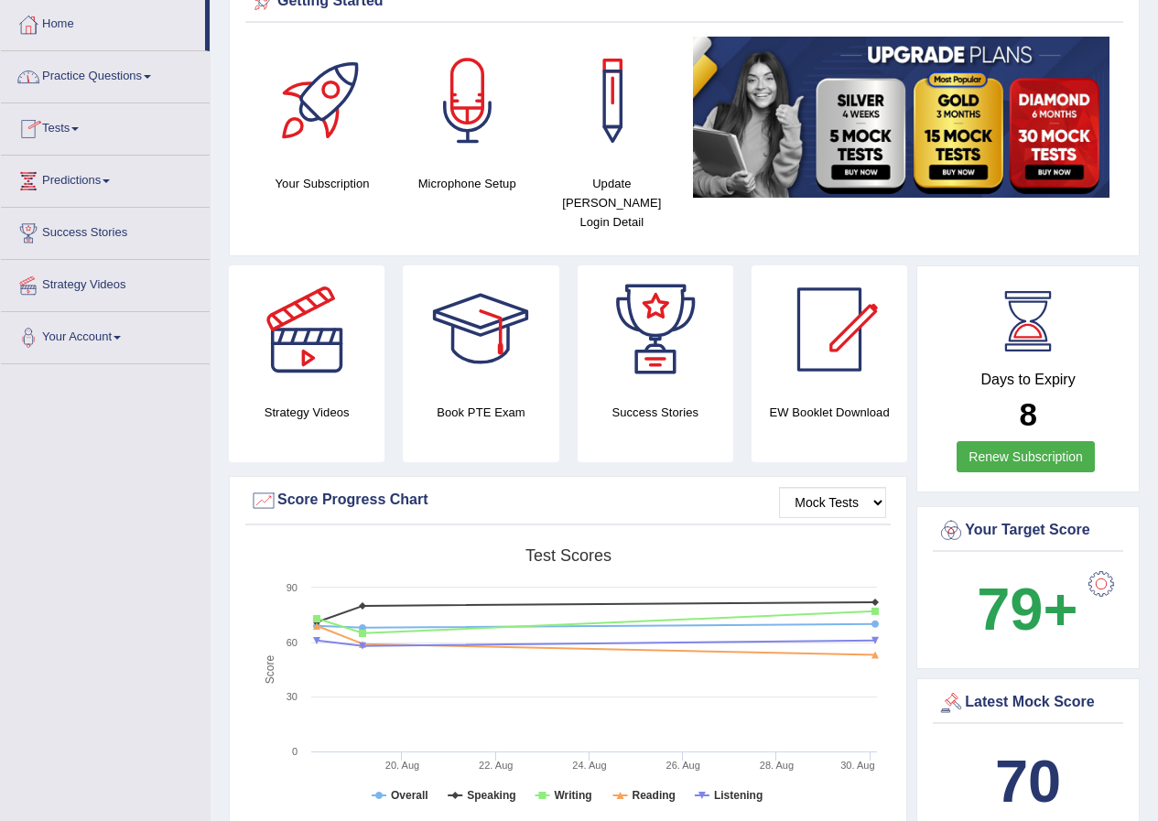
click at [67, 122] on link "Tests" at bounding box center [105, 126] width 209 height 46
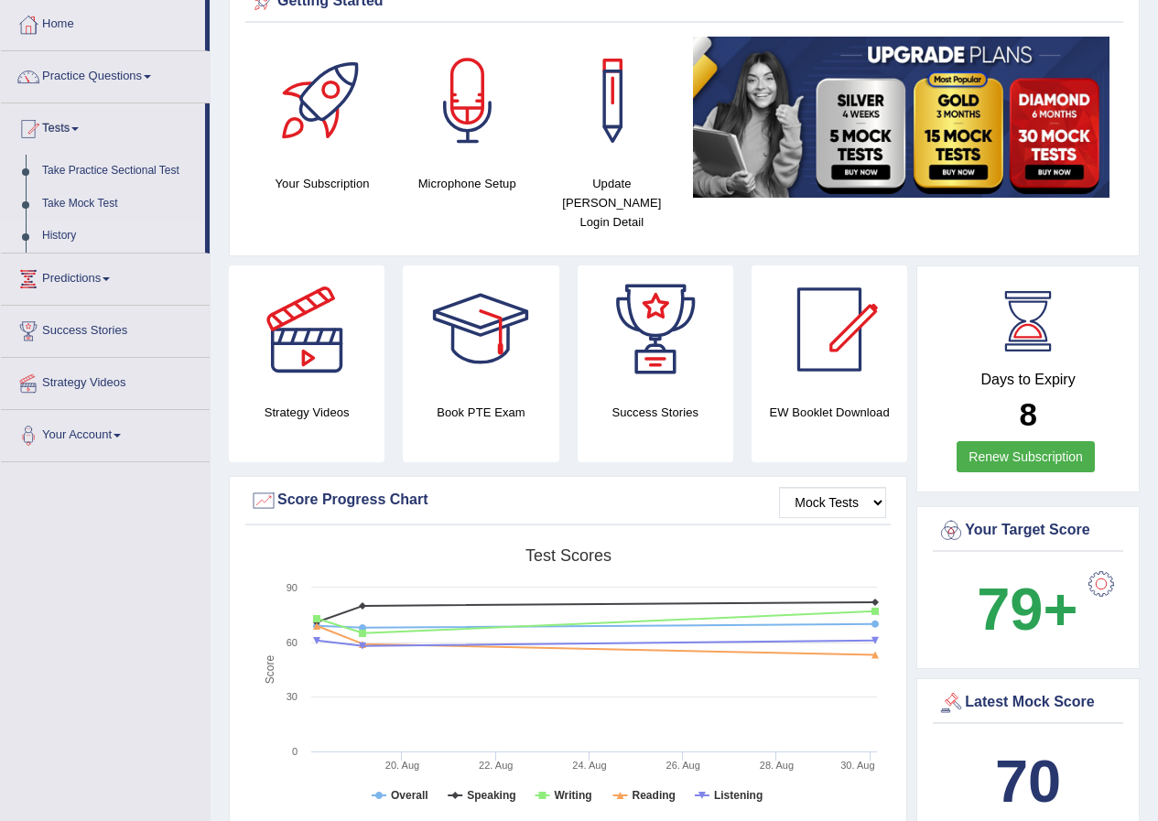
click at [61, 239] on link "History" at bounding box center [119, 236] width 171 height 33
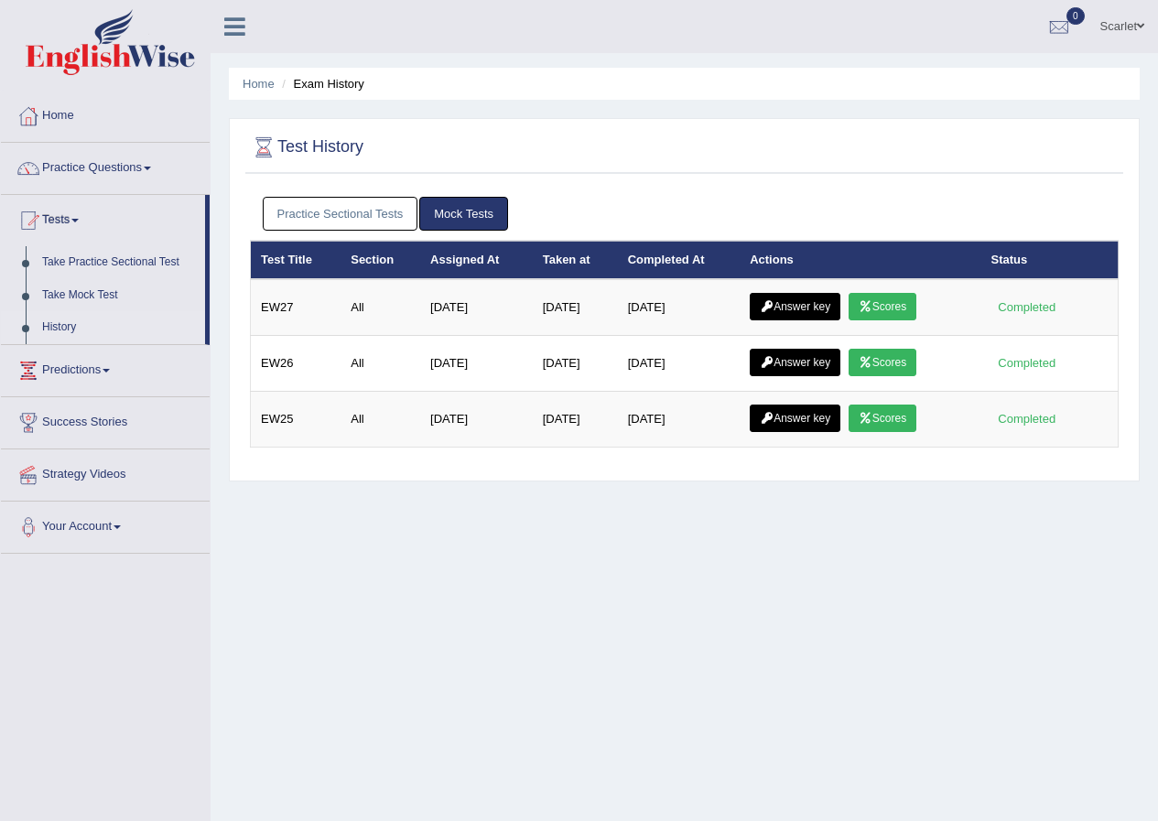
click at [818, 312] on link "Answer key" at bounding box center [795, 306] width 91 height 27
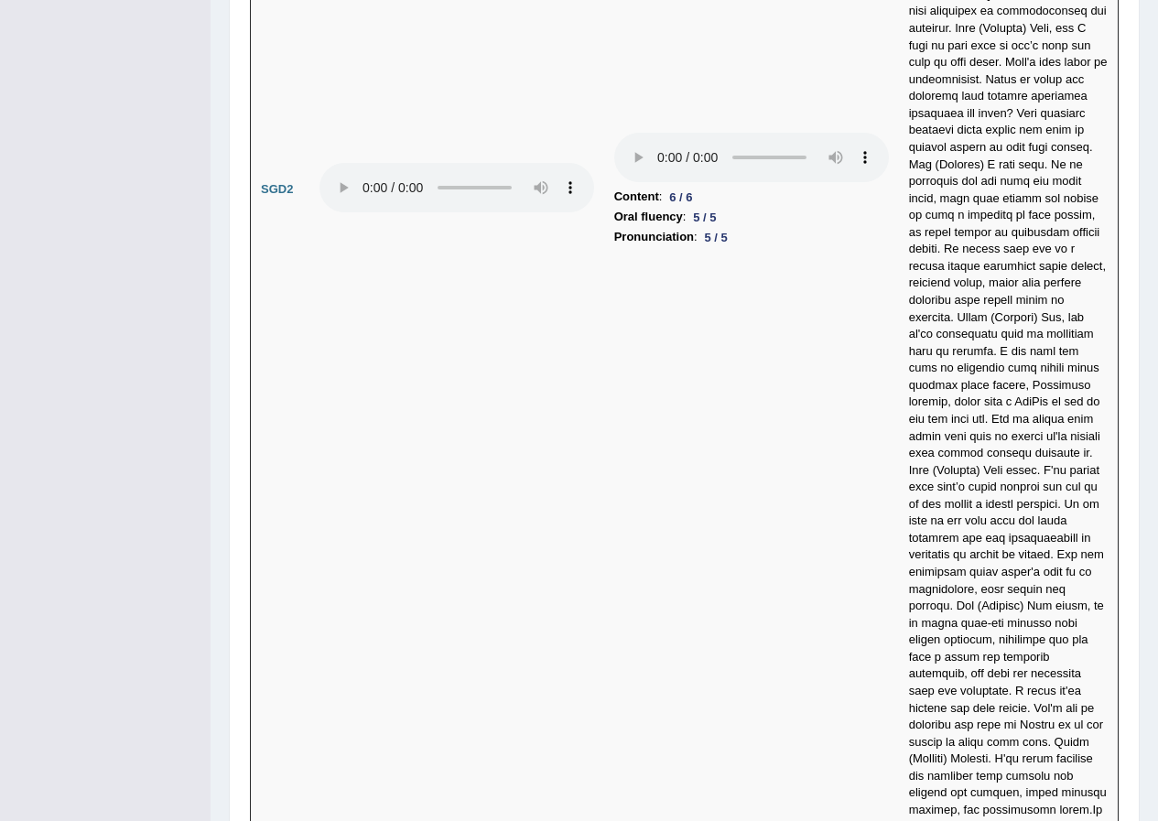
scroll to position [6892, 0]
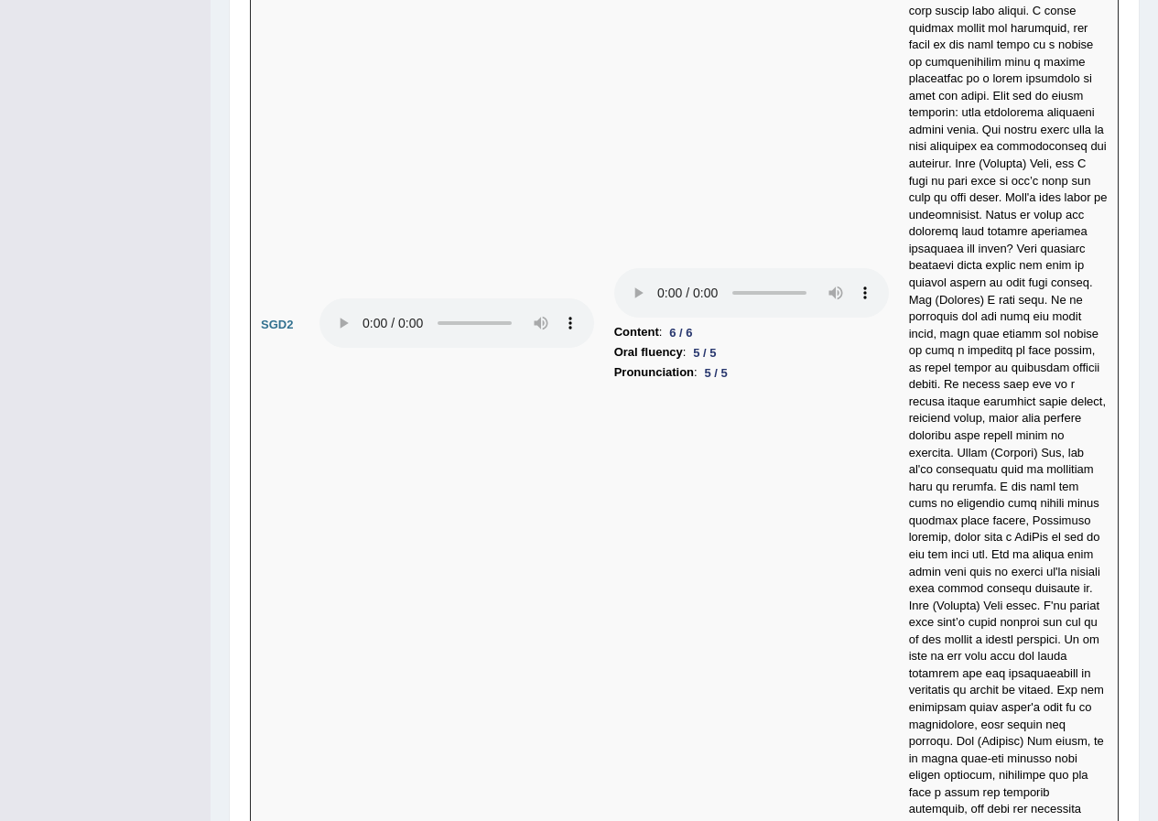
drag, startPoint x: 1157, startPoint y: 713, endPoint x: 1158, endPoint y: 272, distance: 441.3
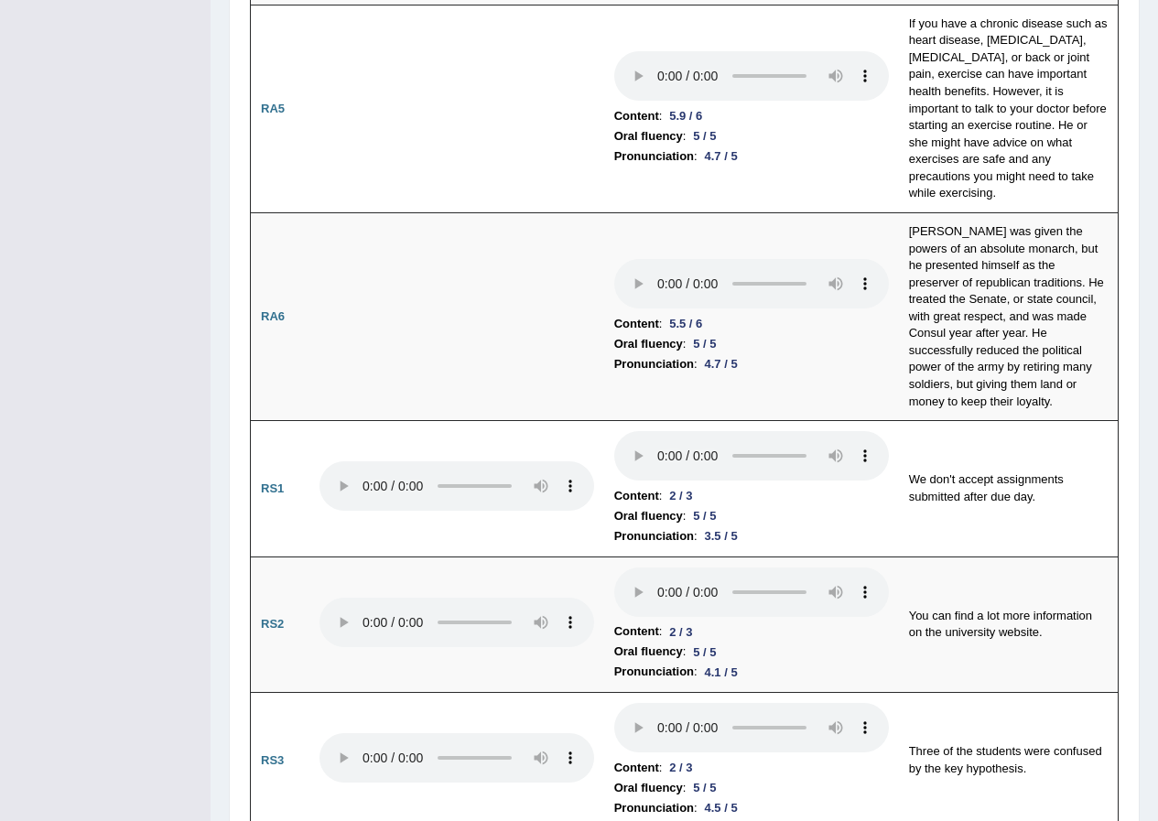
scroll to position [0, 0]
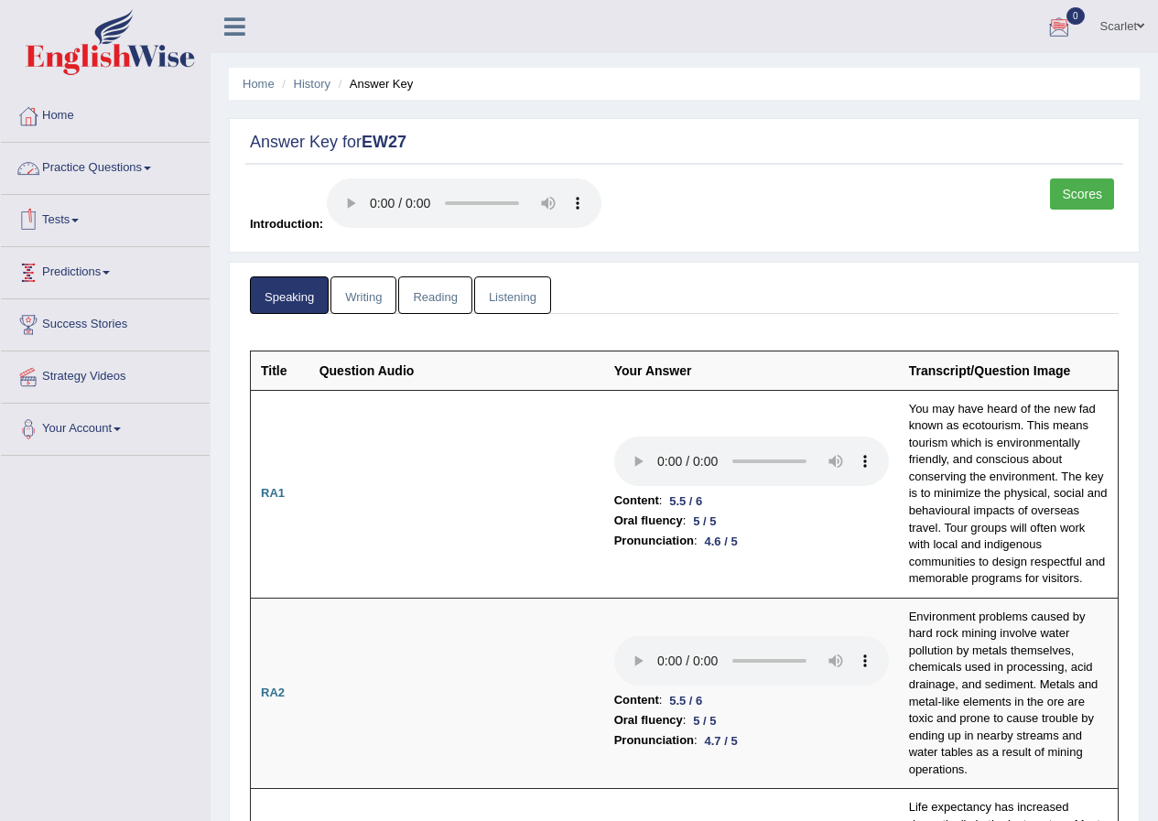
click at [369, 290] on link "Writing" at bounding box center [364, 296] width 66 height 38
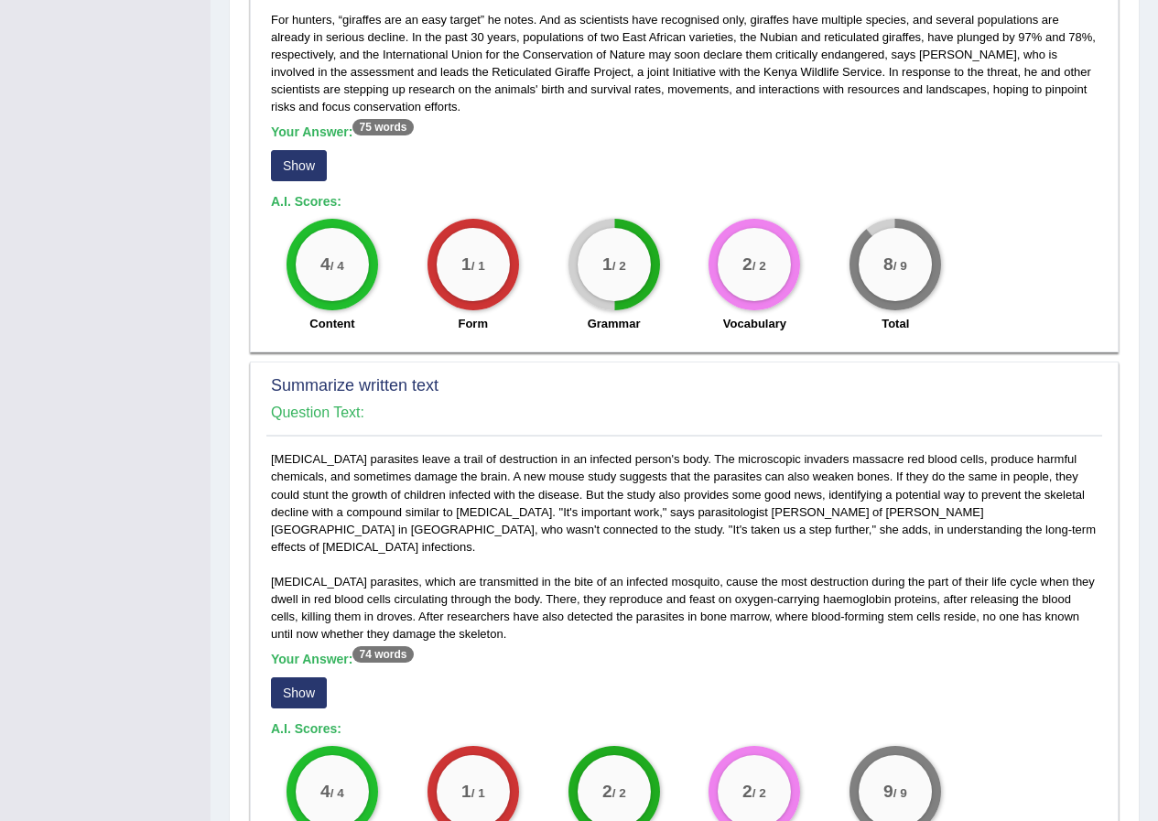
scroll to position [549, 0]
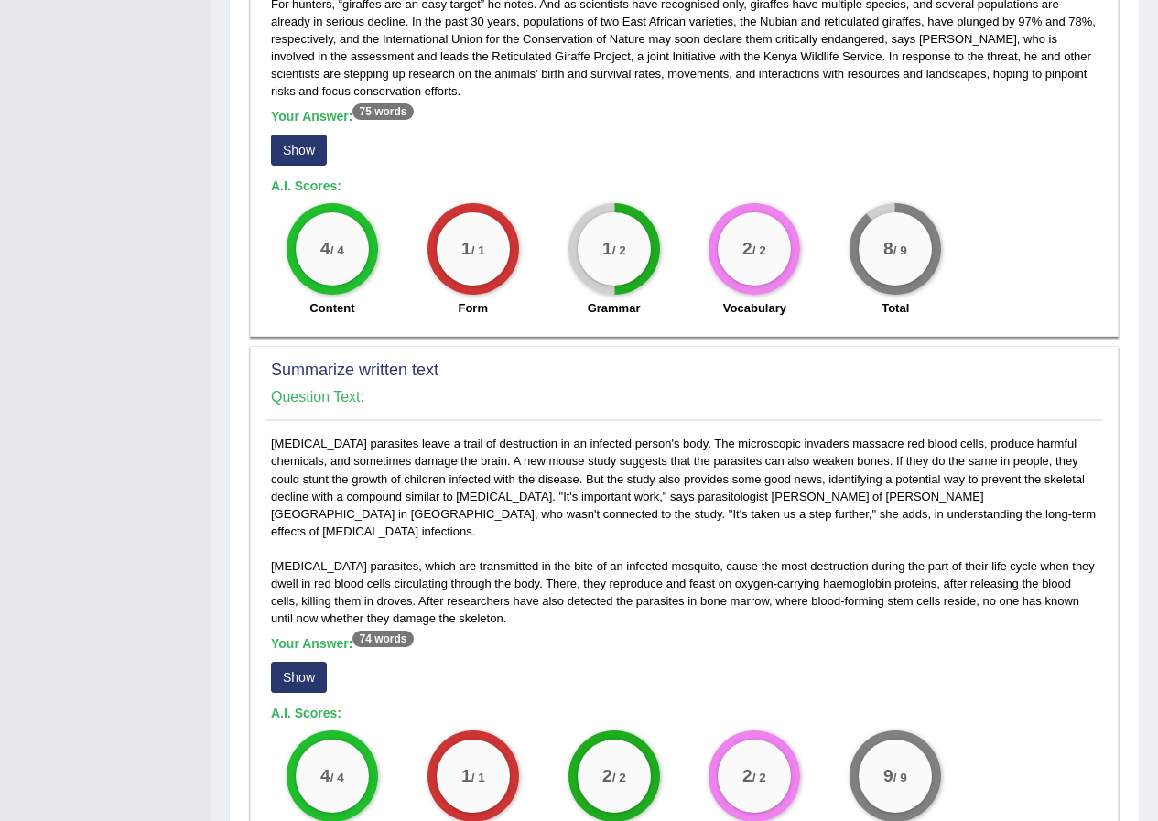
click at [294, 135] on button "Show" at bounding box center [299, 150] width 56 height 31
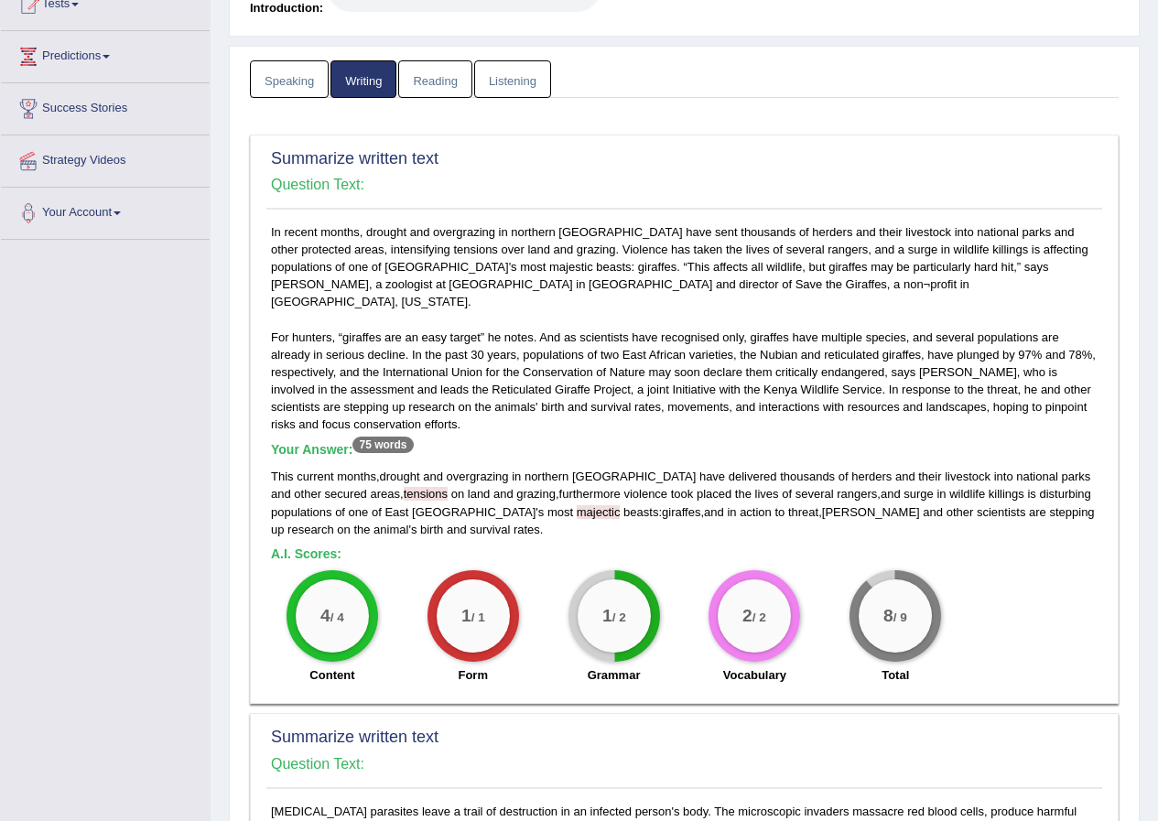
scroll to position [0, 0]
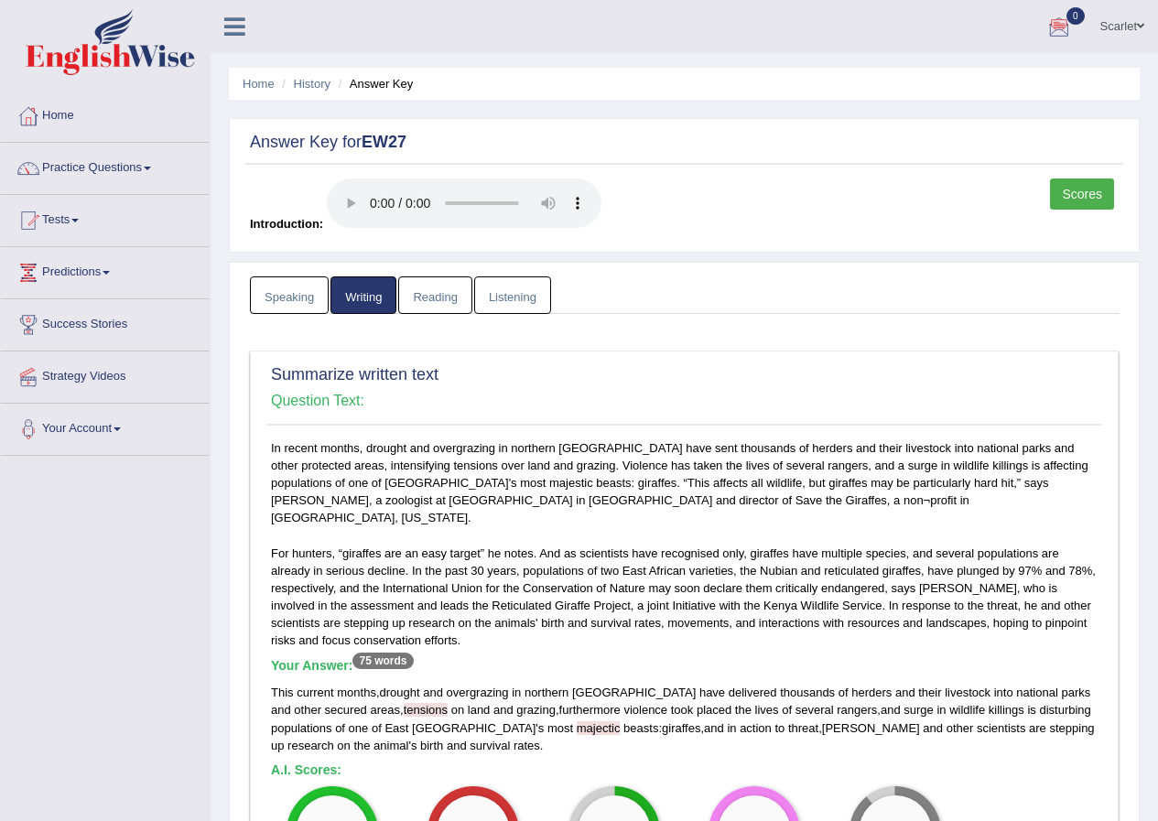
click at [429, 309] on link "Reading" at bounding box center [434, 296] width 73 height 38
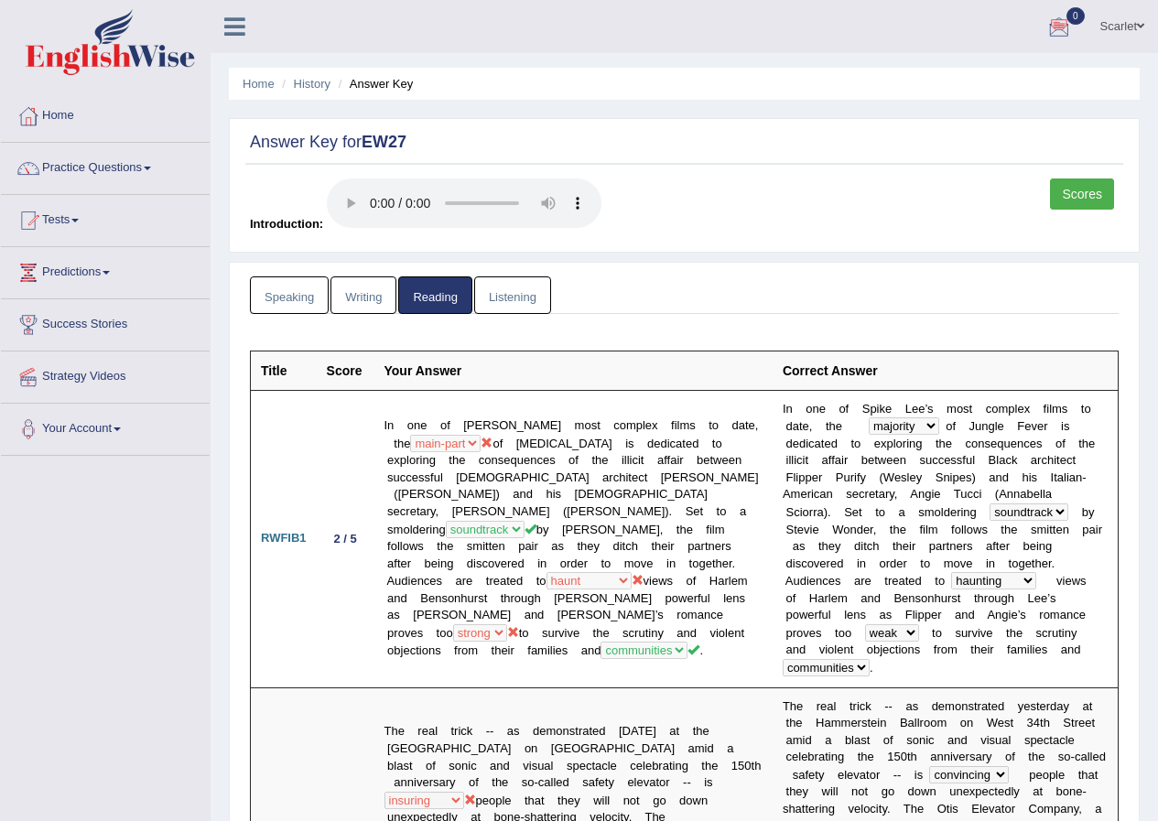
click at [516, 287] on link "Listening" at bounding box center [512, 296] width 77 height 38
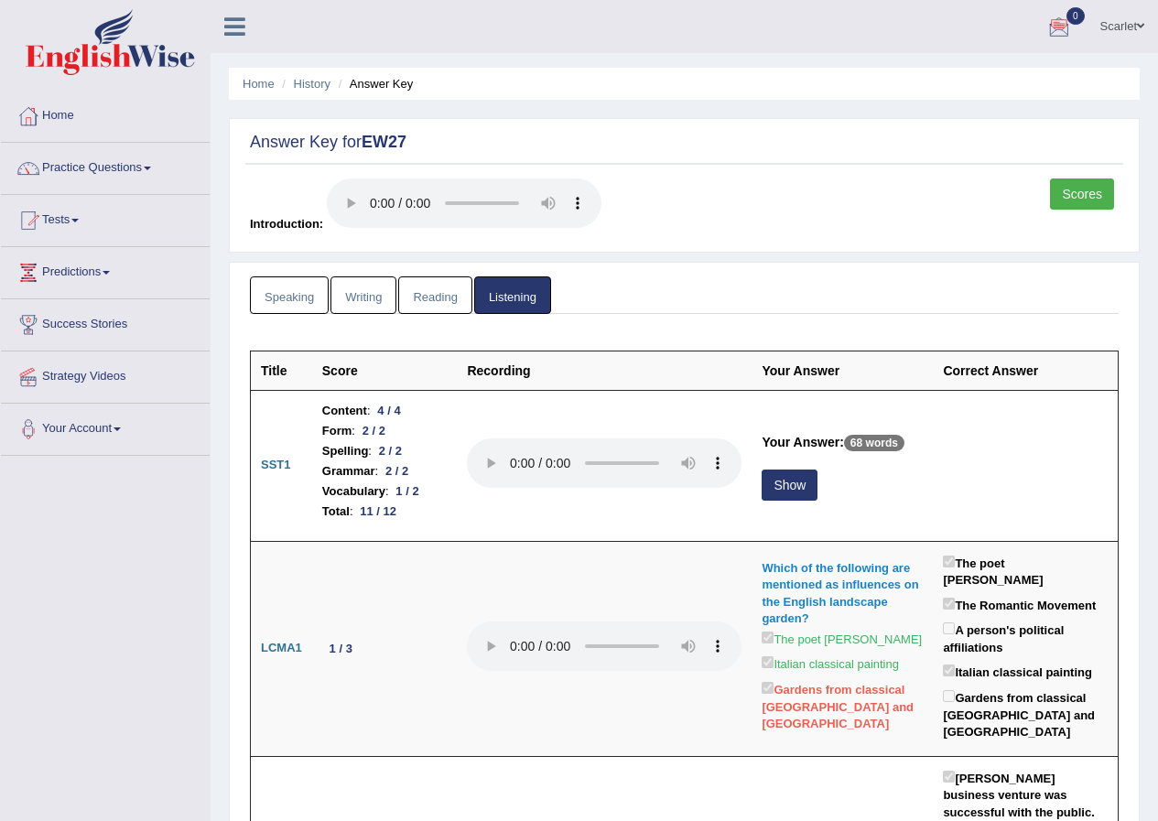
click at [1101, 194] on link "Scores" at bounding box center [1082, 194] width 64 height 31
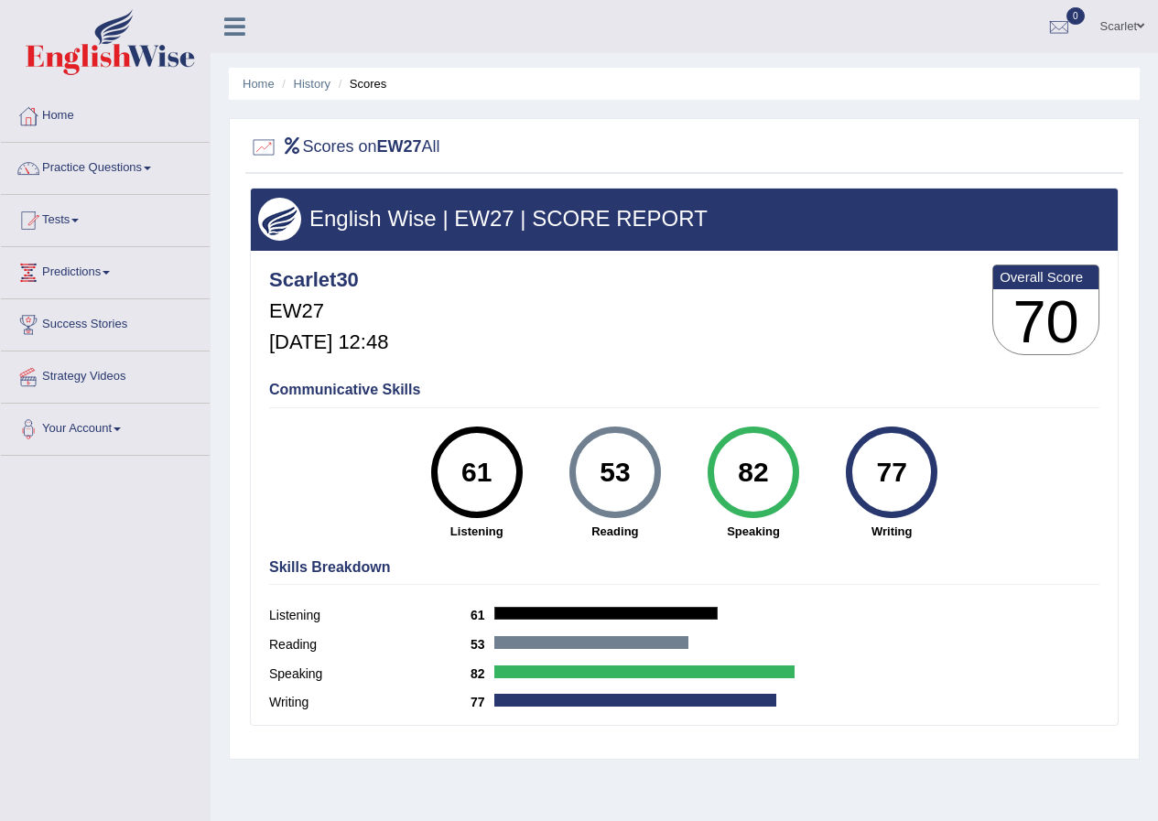
click at [1113, 23] on link "Scarlet" at bounding box center [1122, 24] width 71 height 48
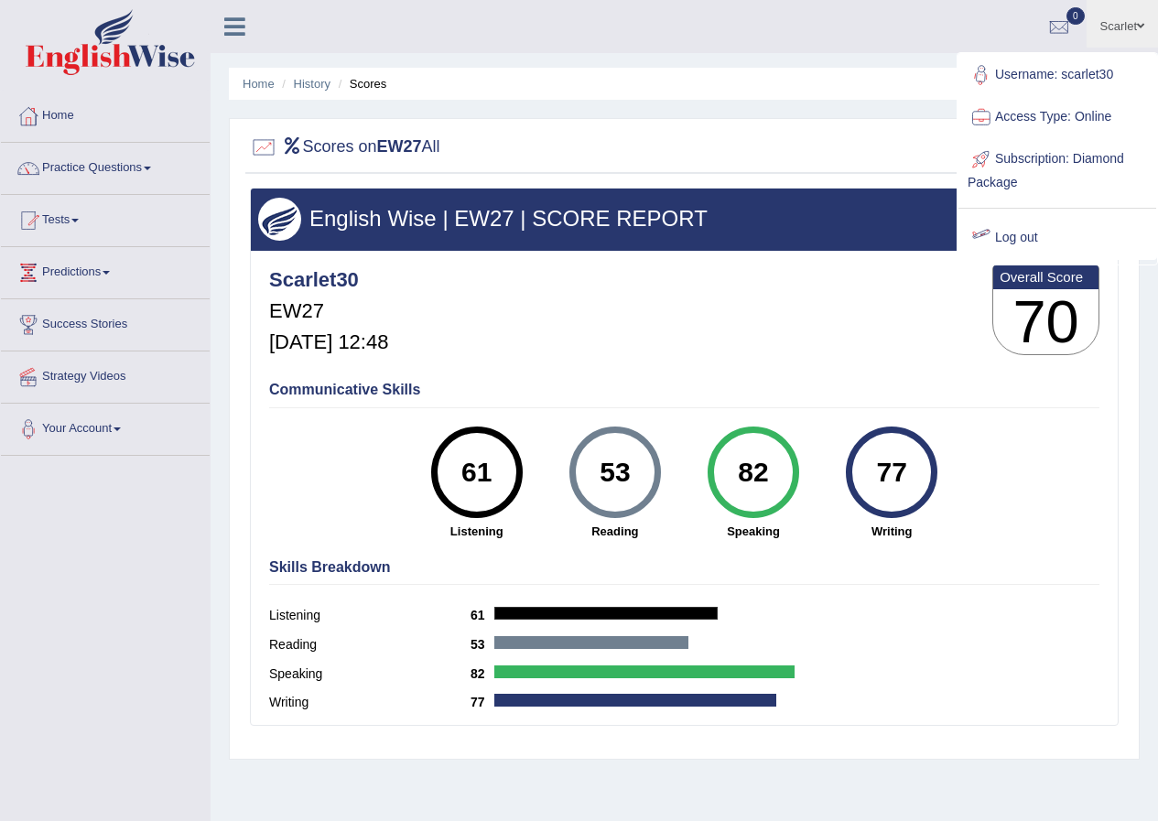
click at [1018, 237] on link "Log out" at bounding box center [1058, 238] width 198 height 42
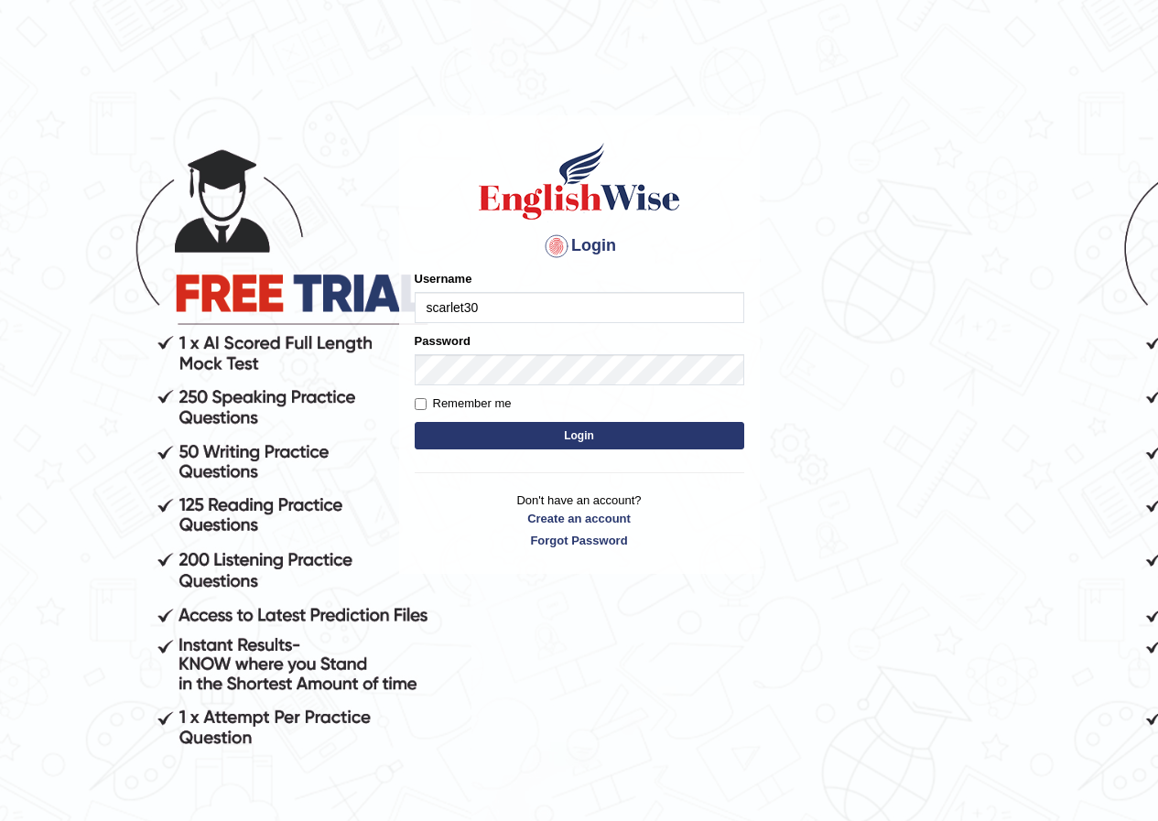
type input "scarlet30"
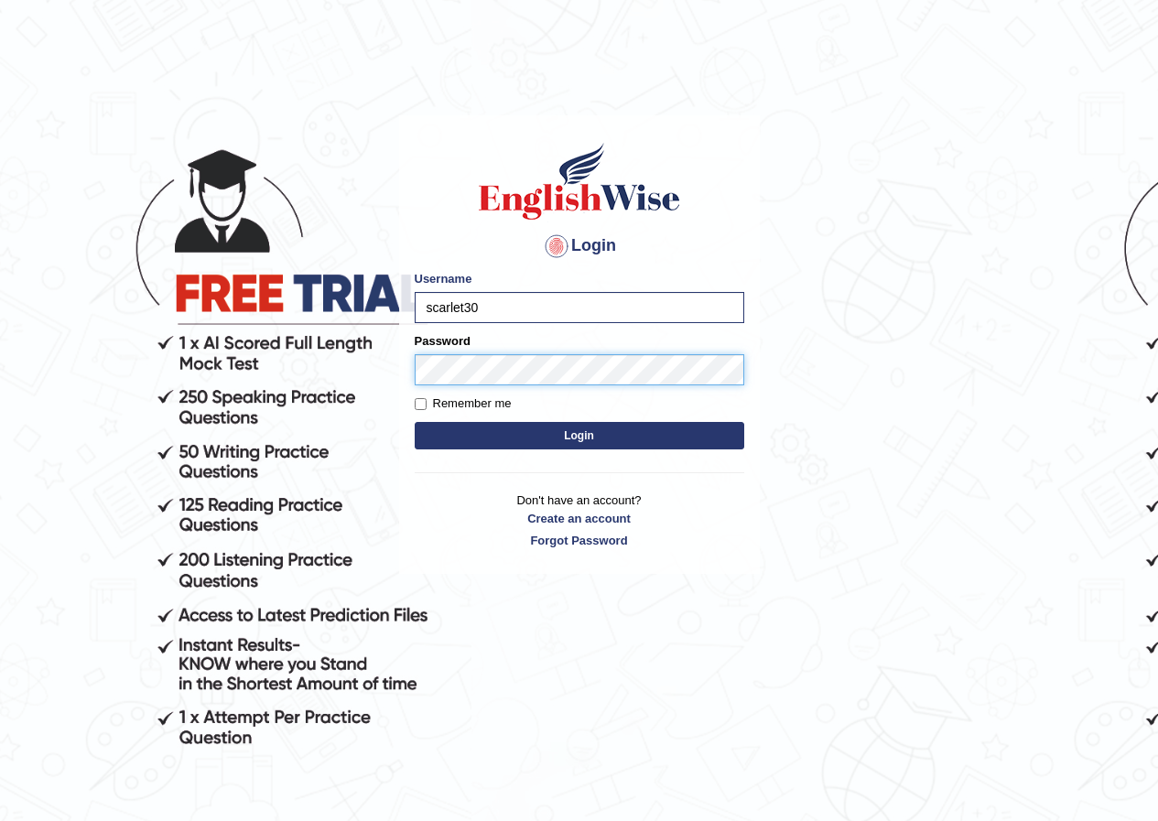
click at [415, 422] on button "Login" at bounding box center [580, 435] width 330 height 27
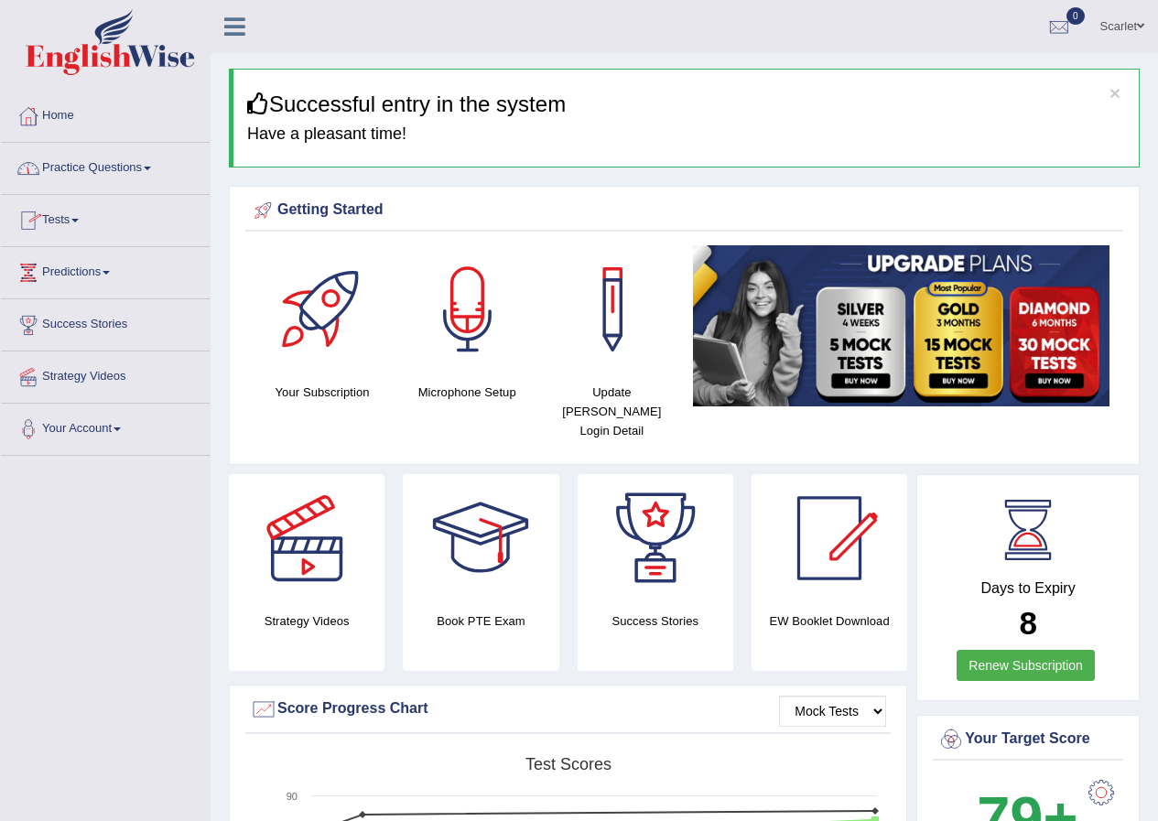
click at [51, 218] on link "Tests" at bounding box center [105, 218] width 209 height 46
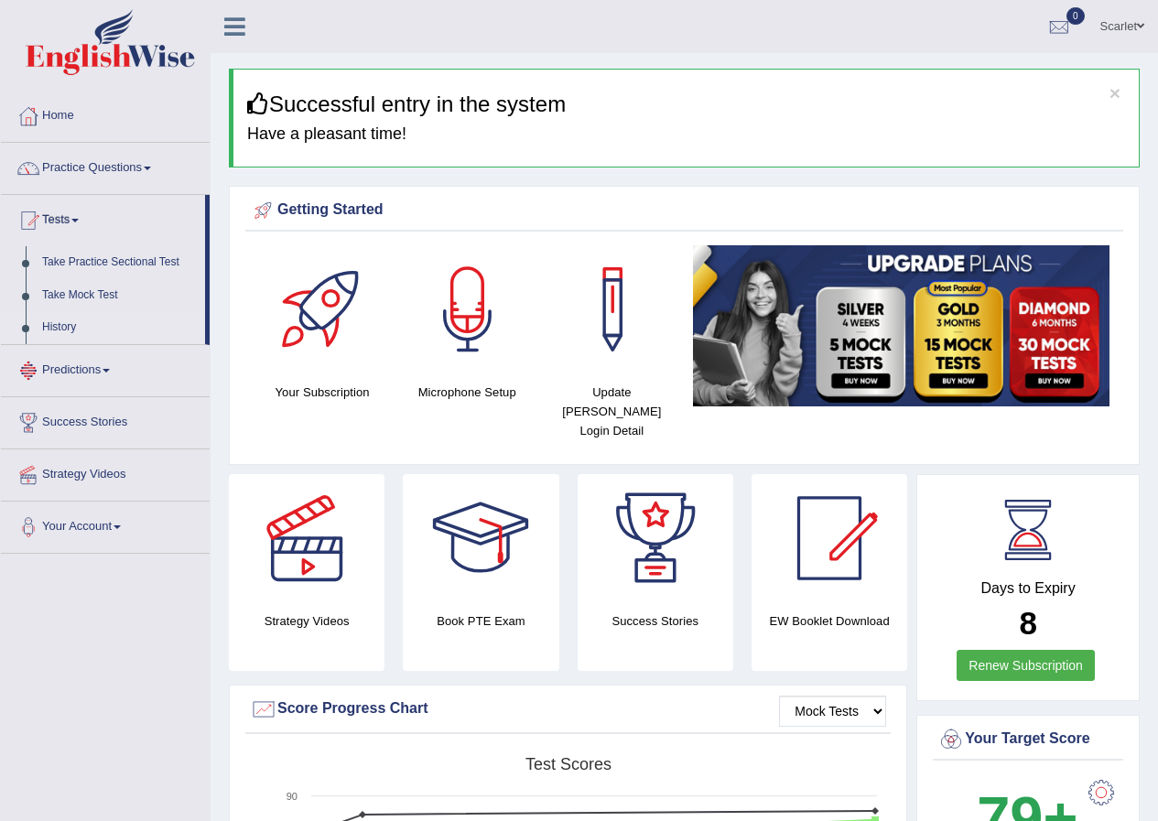
click at [50, 325] on link "History" at bounding box center [119, 327] width 171 height 33
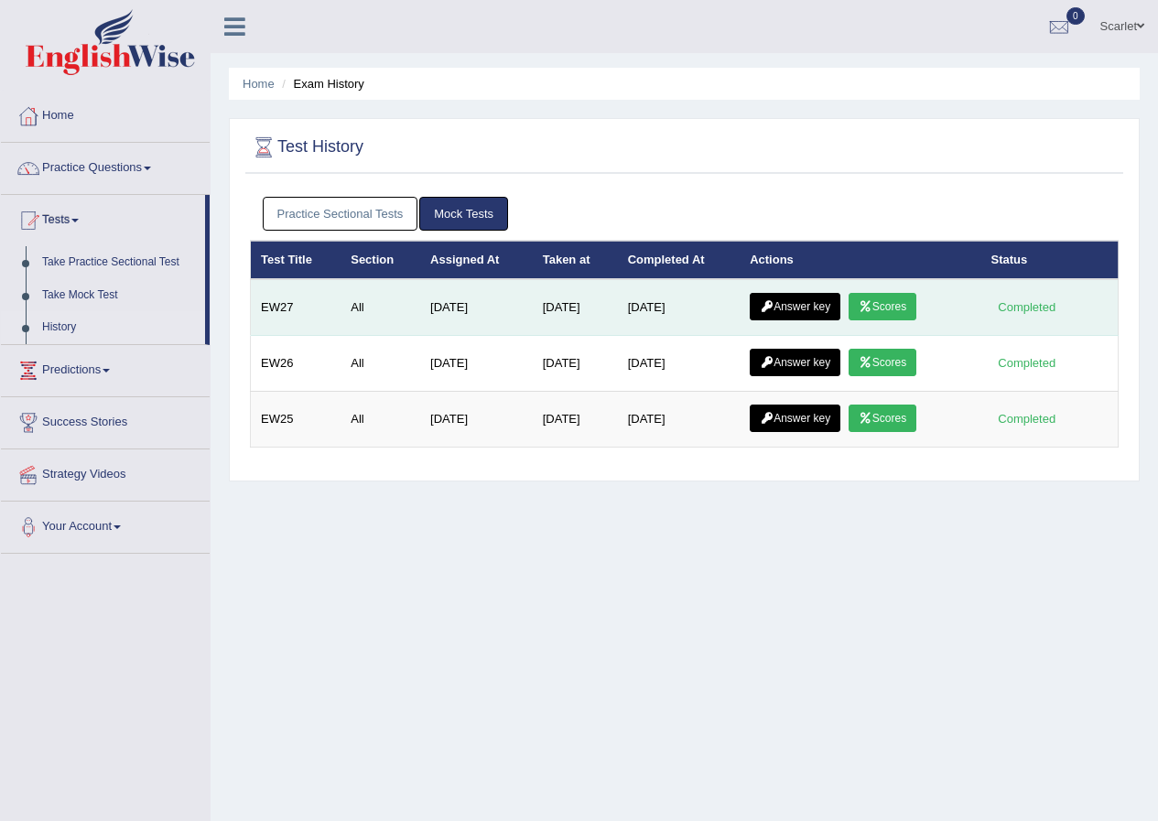
click at [780, 299] on link "Answer key" at bounding box center [795, 306] width 91 height 27
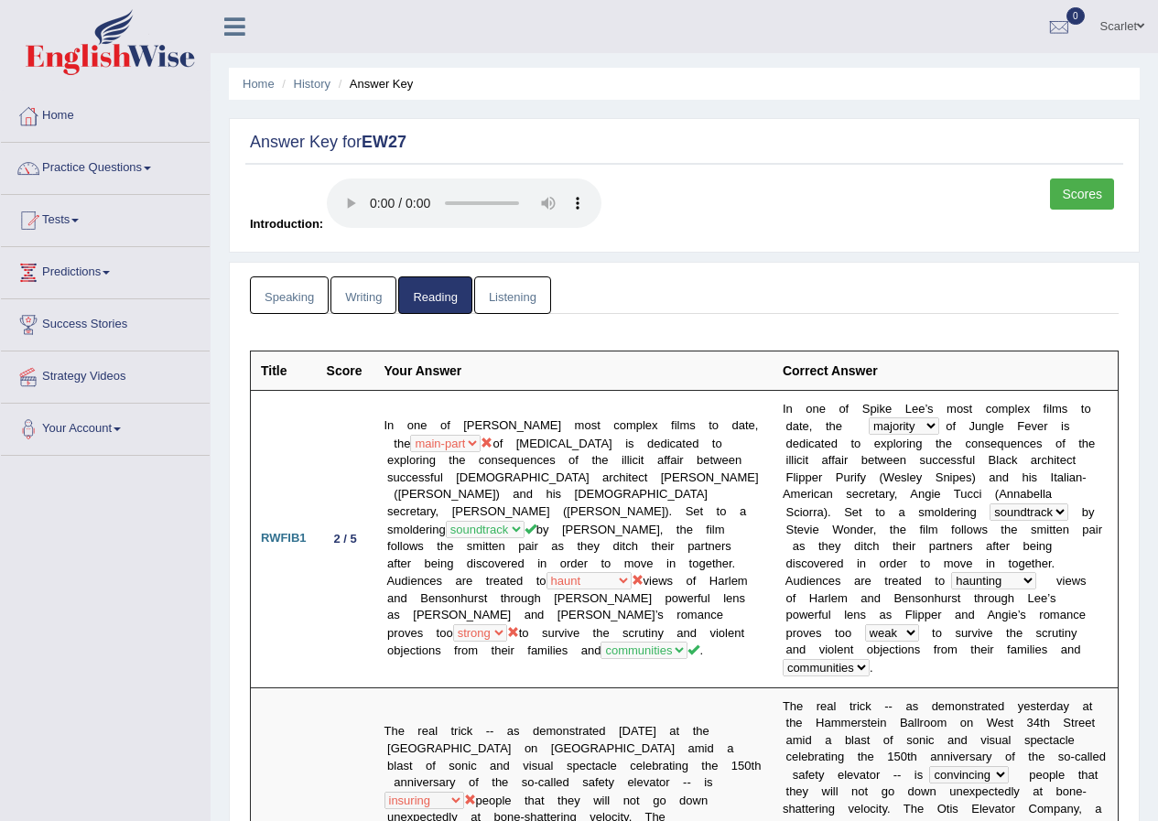
click at [1125, 21] on link "Scarlet" at bounding box center [1122, 24] width 71 height 48
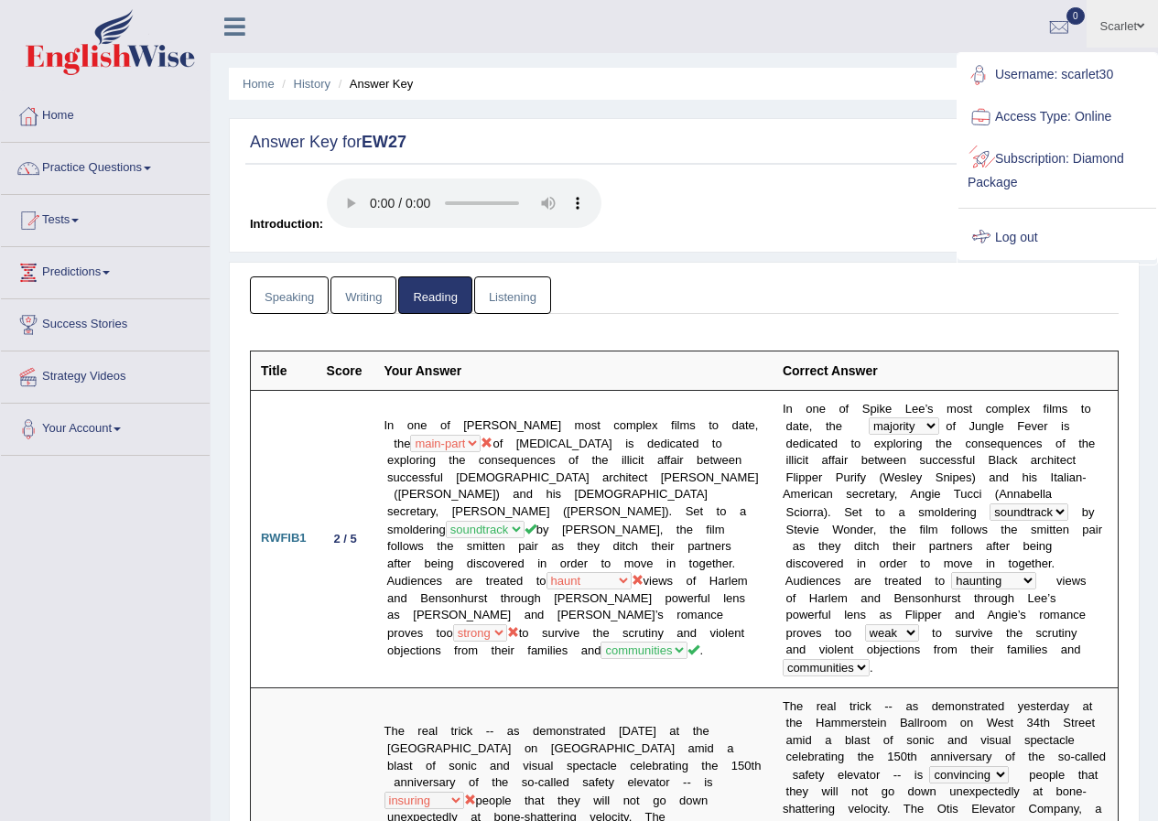
click at [1036, 227] on link "Log out" at bounding box center [1058, 238] width 198 height 42
